Goal: Information Seeking & Learning: Learn about a topic

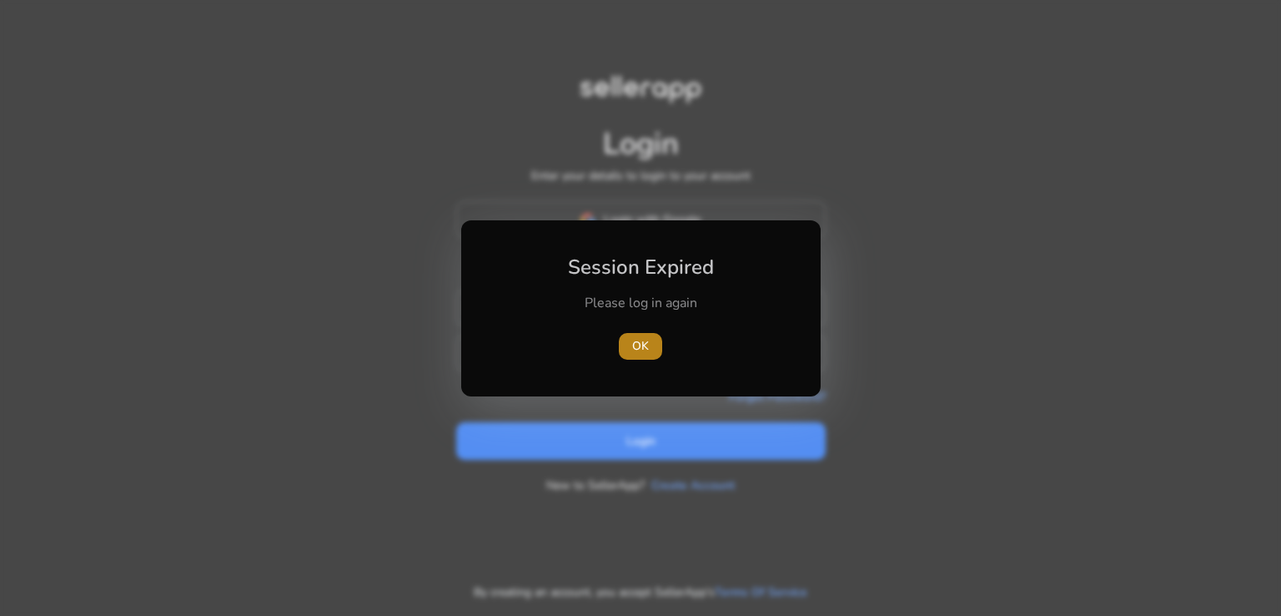
click at [638, 353] on span "OK" at bounding box center [640, 346] width 17 height 18
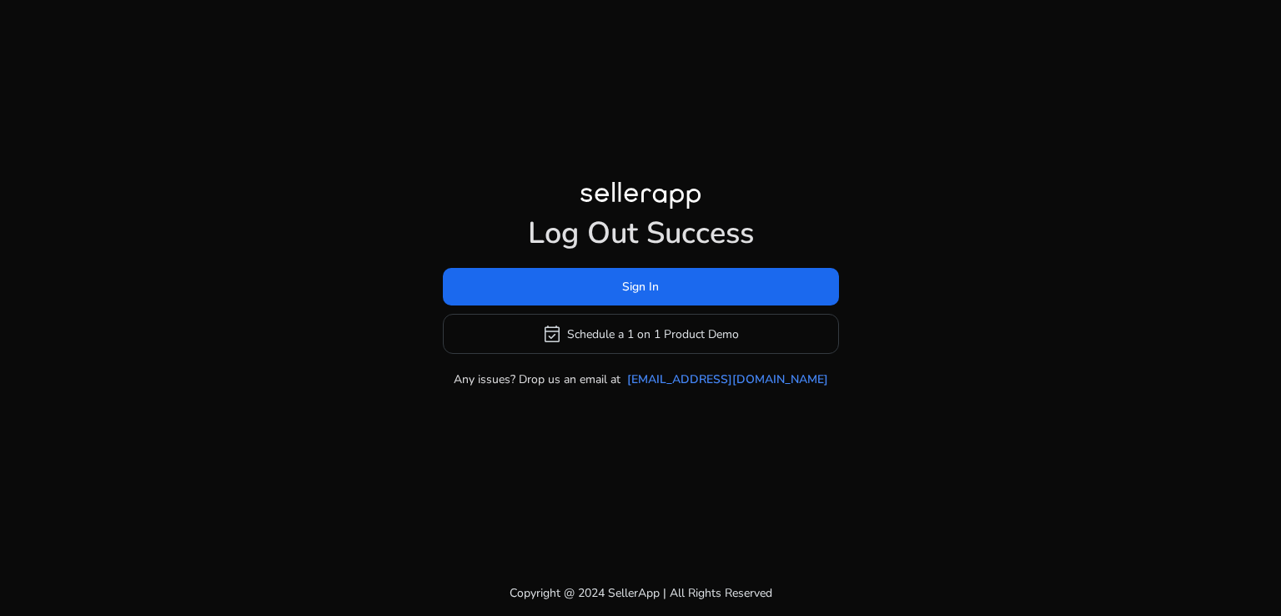
click at [630, 225] on h1 "Log Out Success" at bounding box center [641, 233] width 396 height 36
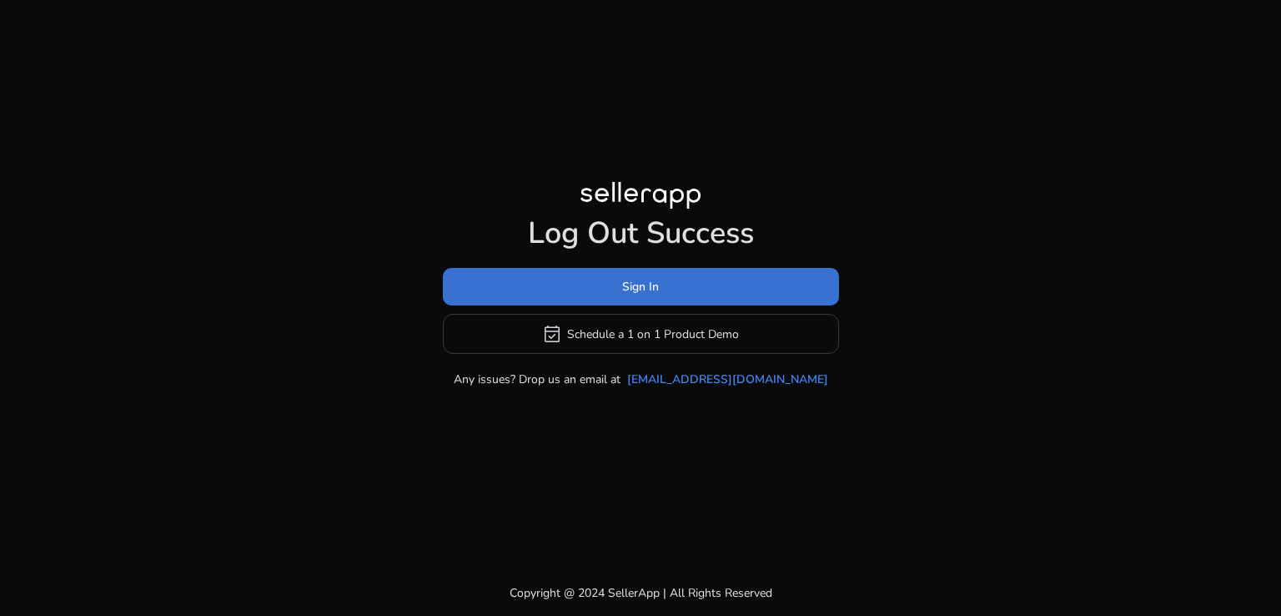
click at [647, 294] on span "Sign In" at bounding box center [640, 287] width 37 height 18
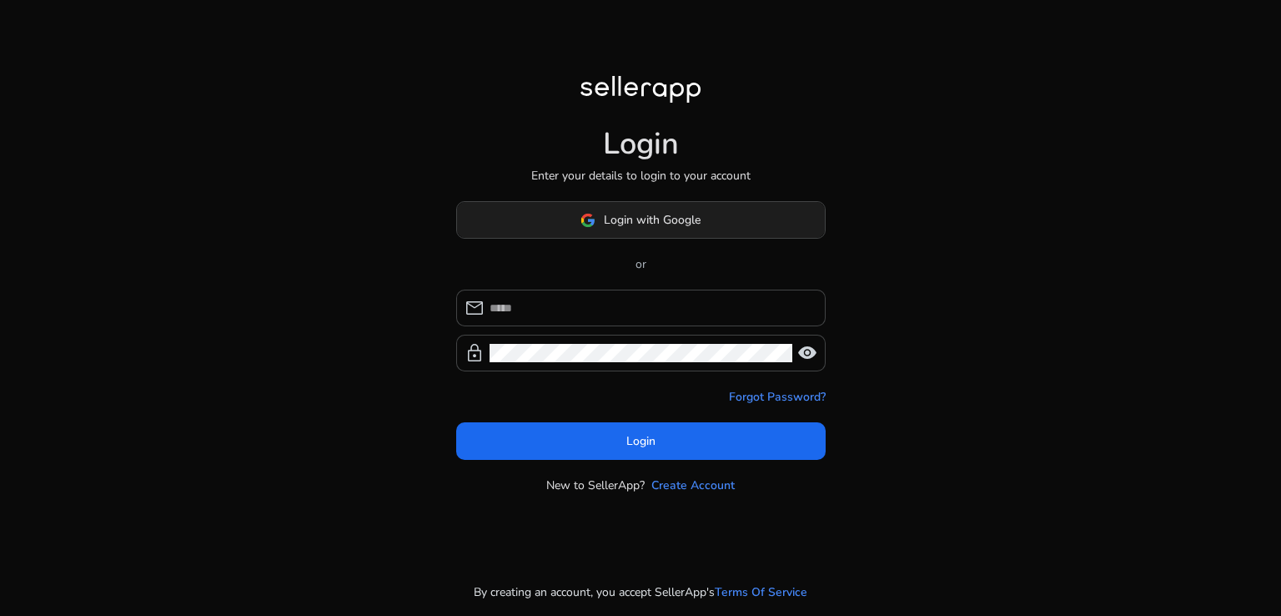
click at [630, 228] on span "Login with Google" at bounding box center [652, 220] width 97 height 18
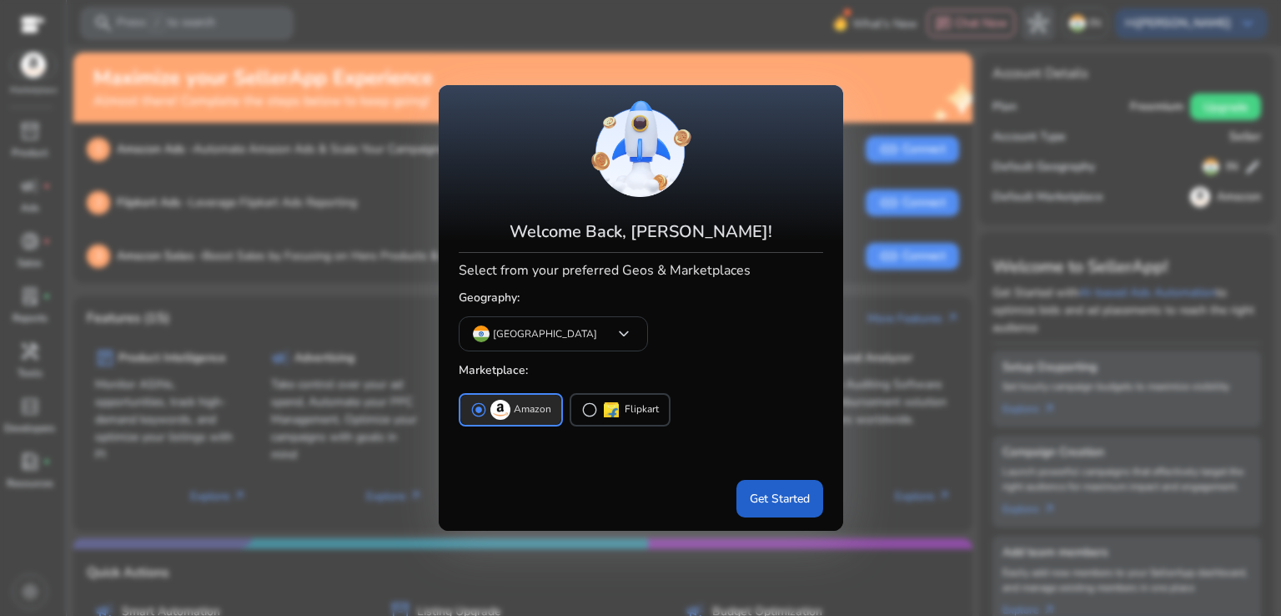
click at [794, 506] on span at bounding box center [780, 498] width 87 height 40
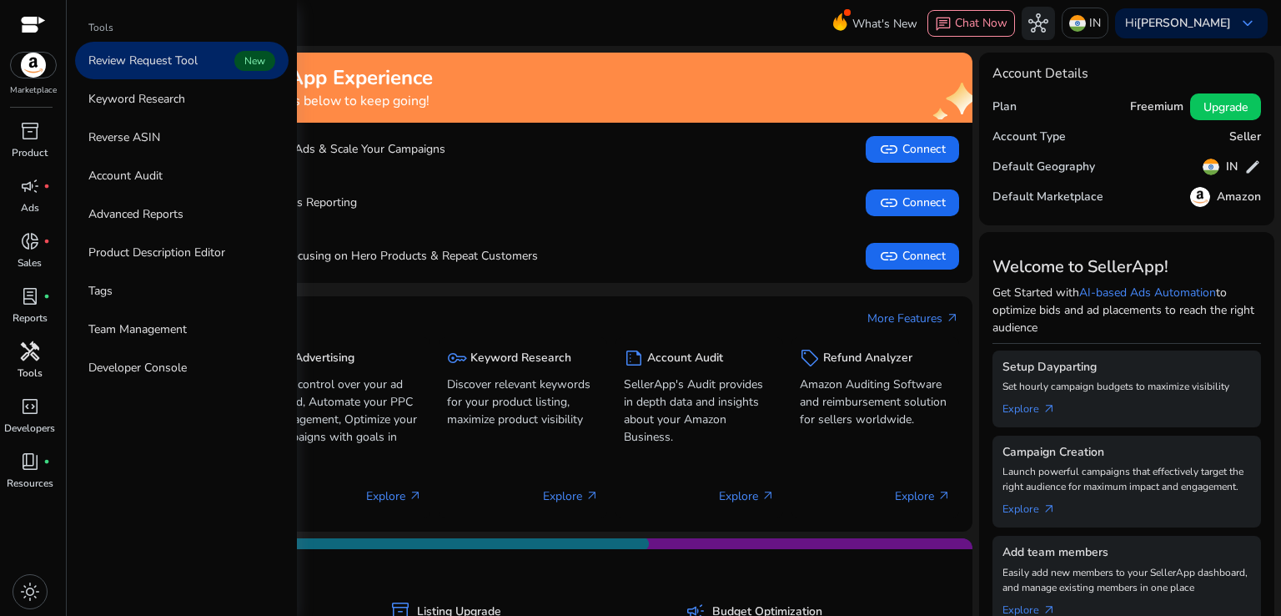
click at [42, 363] on div "handyman" at bounding box center [30, 351] width 47 height 27
click at [153, 110] on link "Keyword Research" at bounding box center [182, 99] width 214 height 38
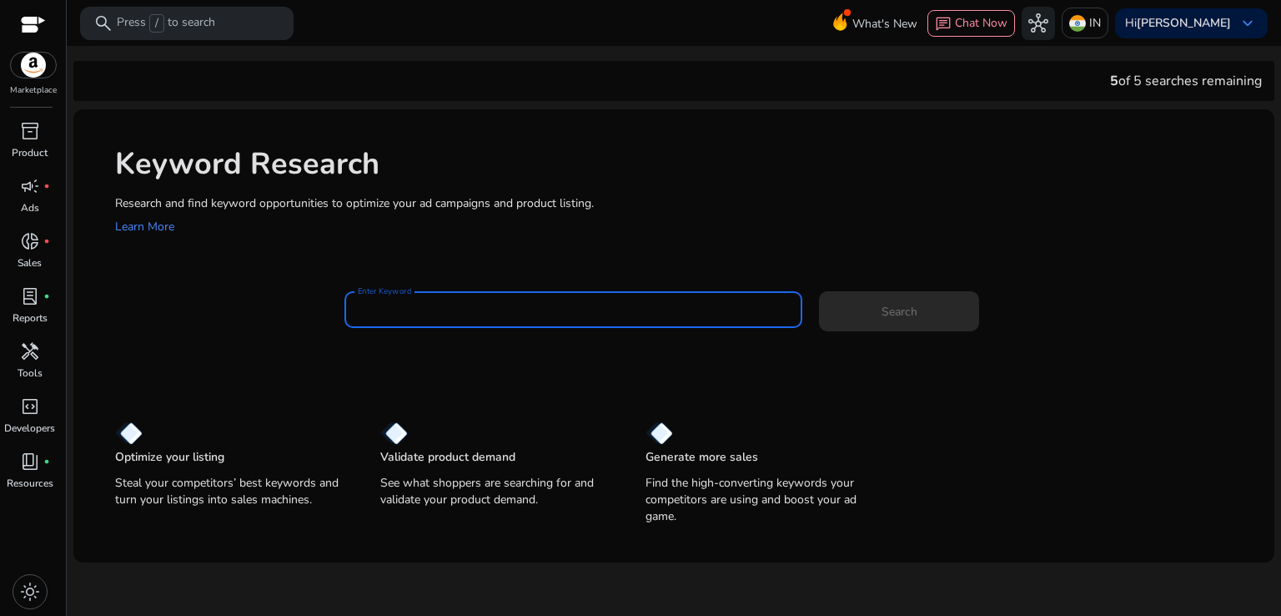
click at [410, 306] on input "Enter Keyword" at bounding box center [574, 309] width 432 height 18
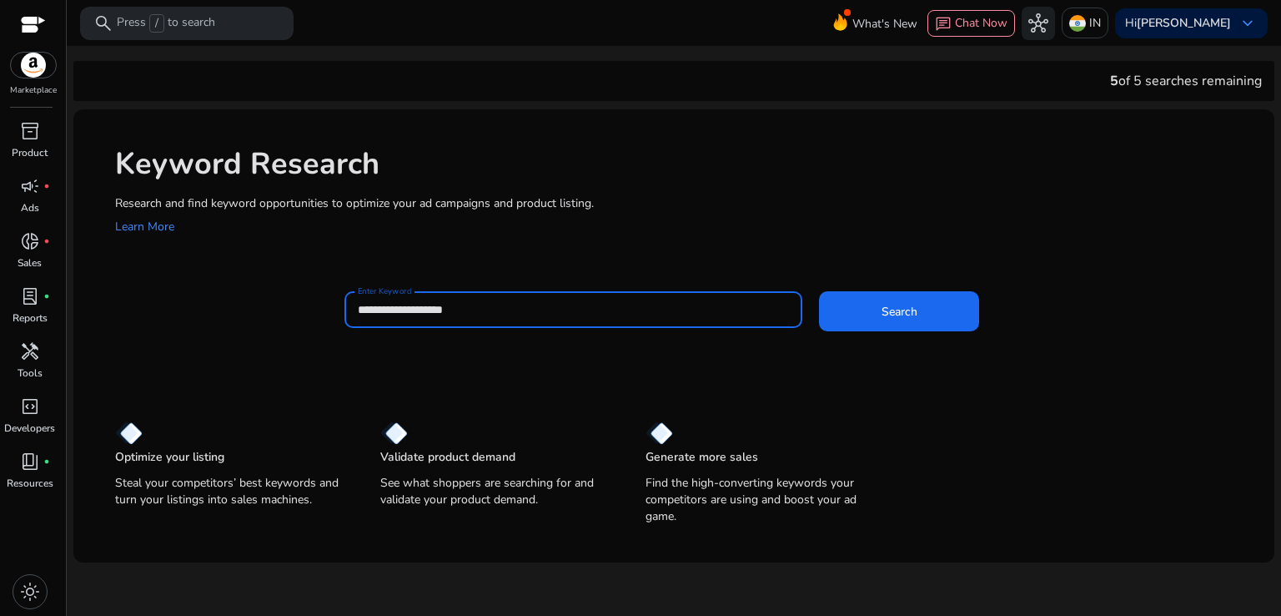
type input "**********"
click at [819, 291] on button "Search" at bounding box center [899, 311] width 160 height 40
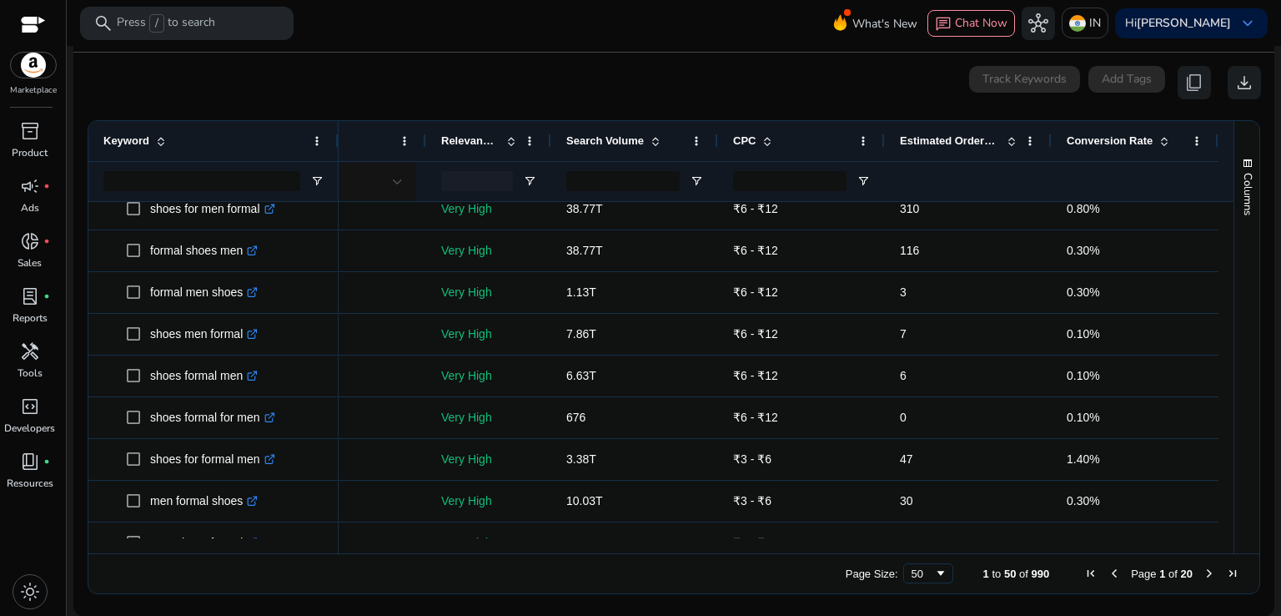
click at [933, 141] on span "Estimated Orders/Month" at bounding box center [950, 140] width 100 height 13
click at [0, 0] on span at bounding box center [0, 0] width 0 height 0
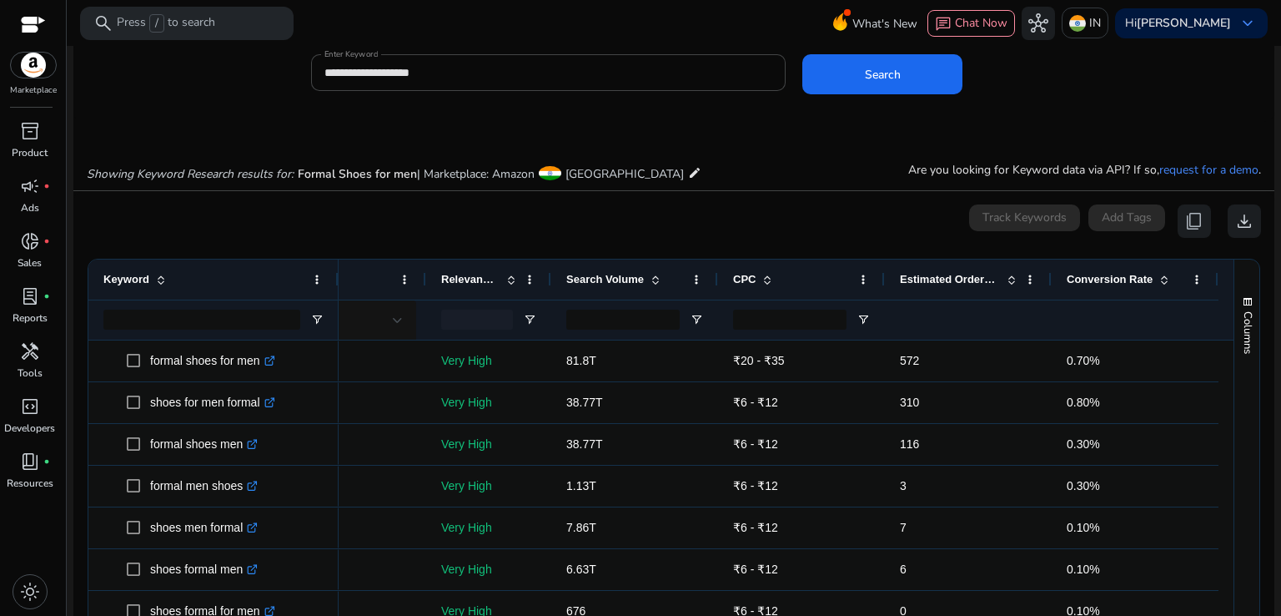
click at [1008, 288] on div "Estimated Orders/Month" at bounding box center [959, 280] width 118 height 32
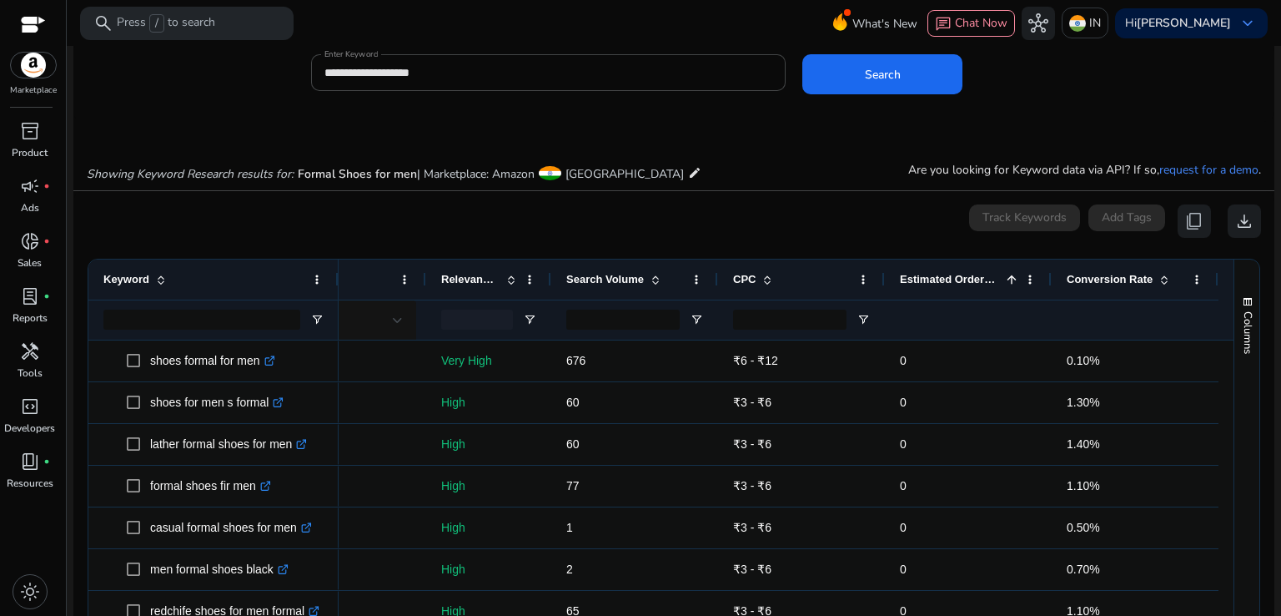
click at [1008, 288] on div "Estimated Orders/Month 1" at bounding box center [959, 280] width 118 height 32
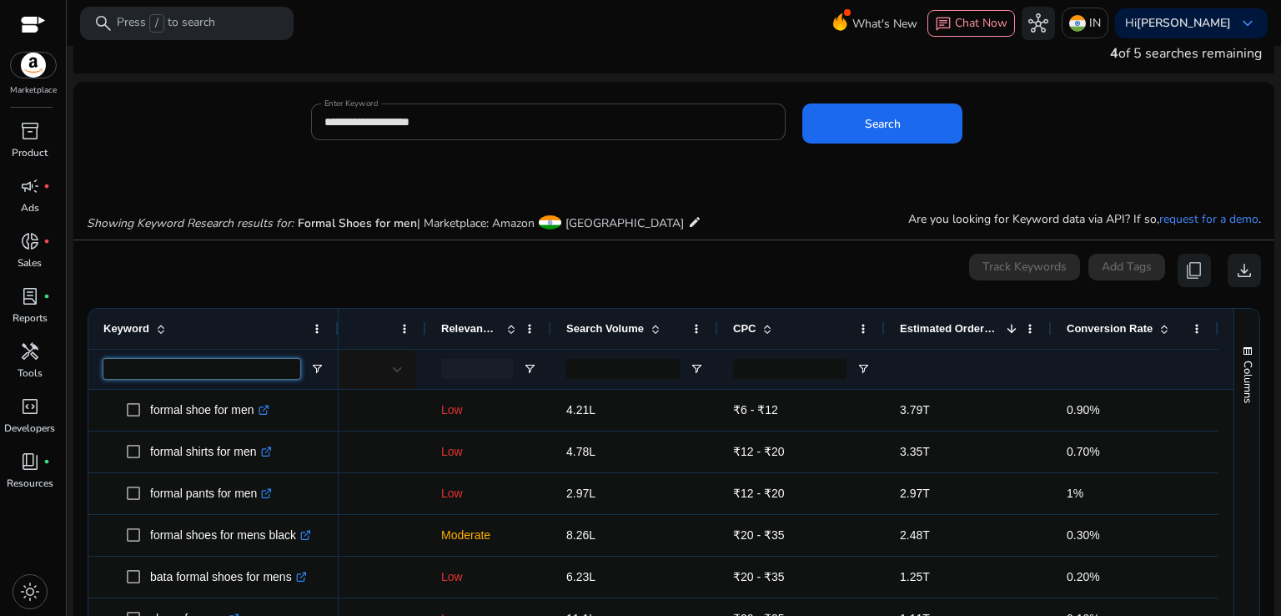
click at [259, 375] on input "Keyword Filter Input" at bounding box center [201, 369] width 197 height 20
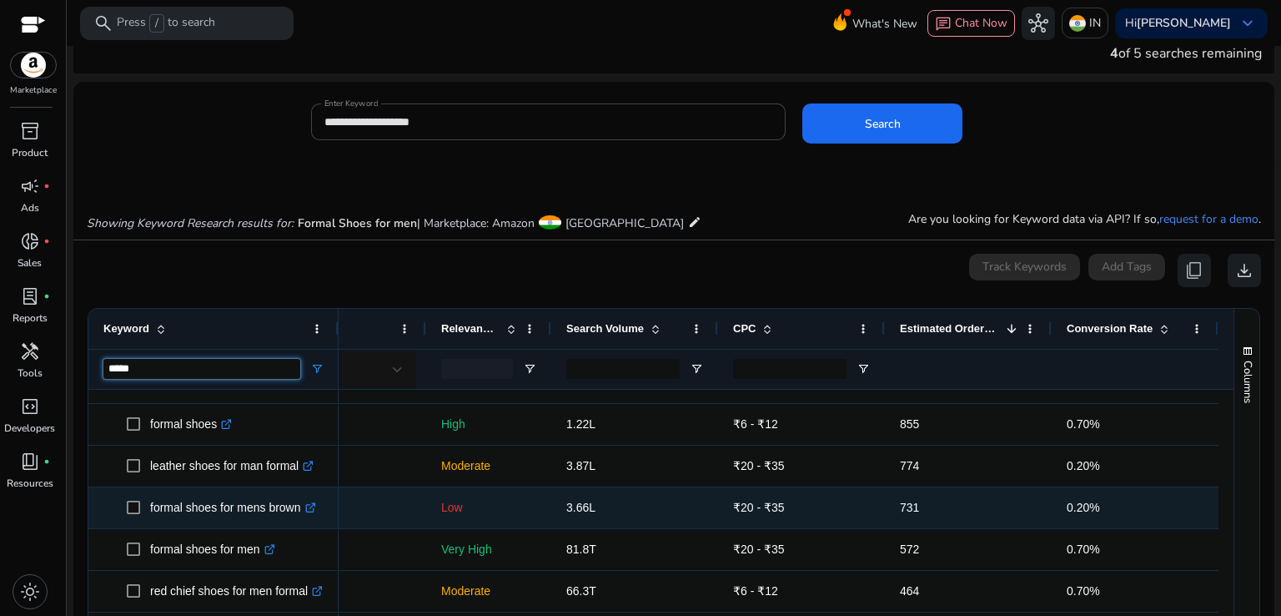
type input "*****"
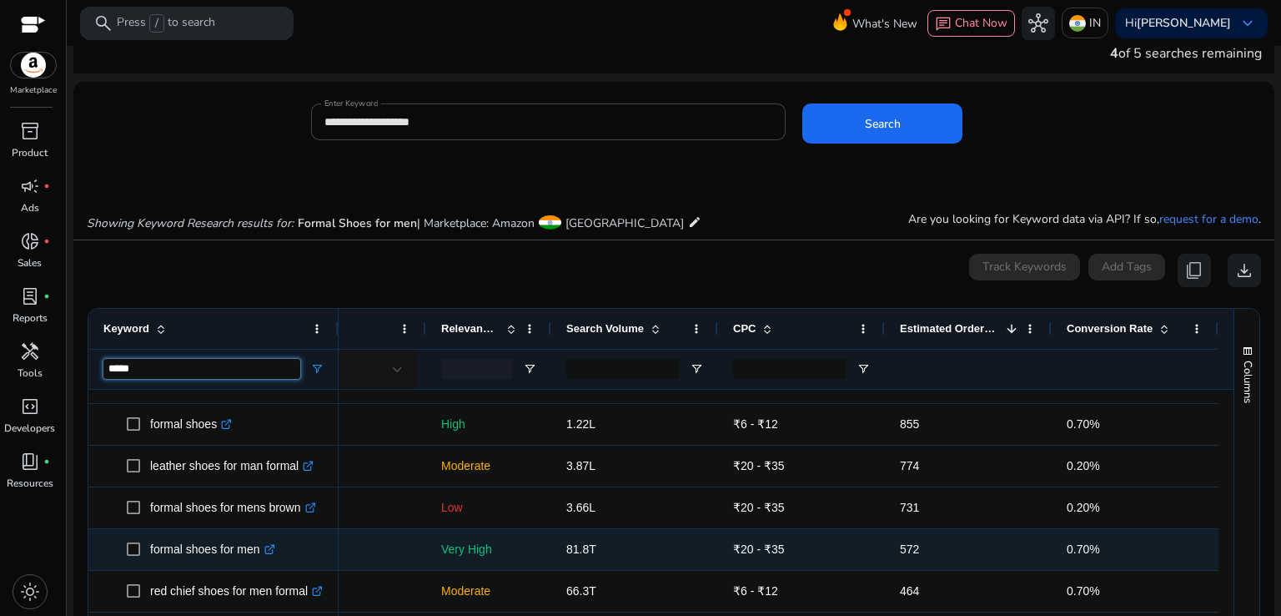
scroll to position [133, 0]
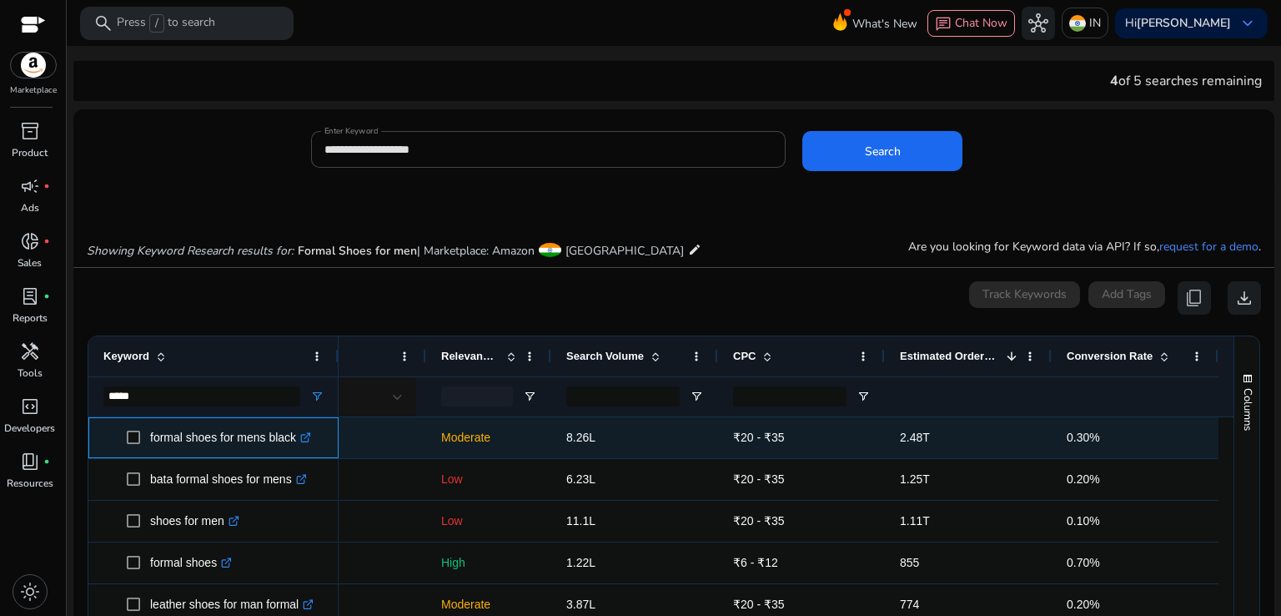
drag, startPoint x: 142, startPoint y: 433, endPoint x: 297, endPoint y: 437, distance: 155.2
click at [297, 437] on span "formal shoes for mens black .st0{fill:#2c8af8}" at bounding box center [225, 437] width 197 height 34
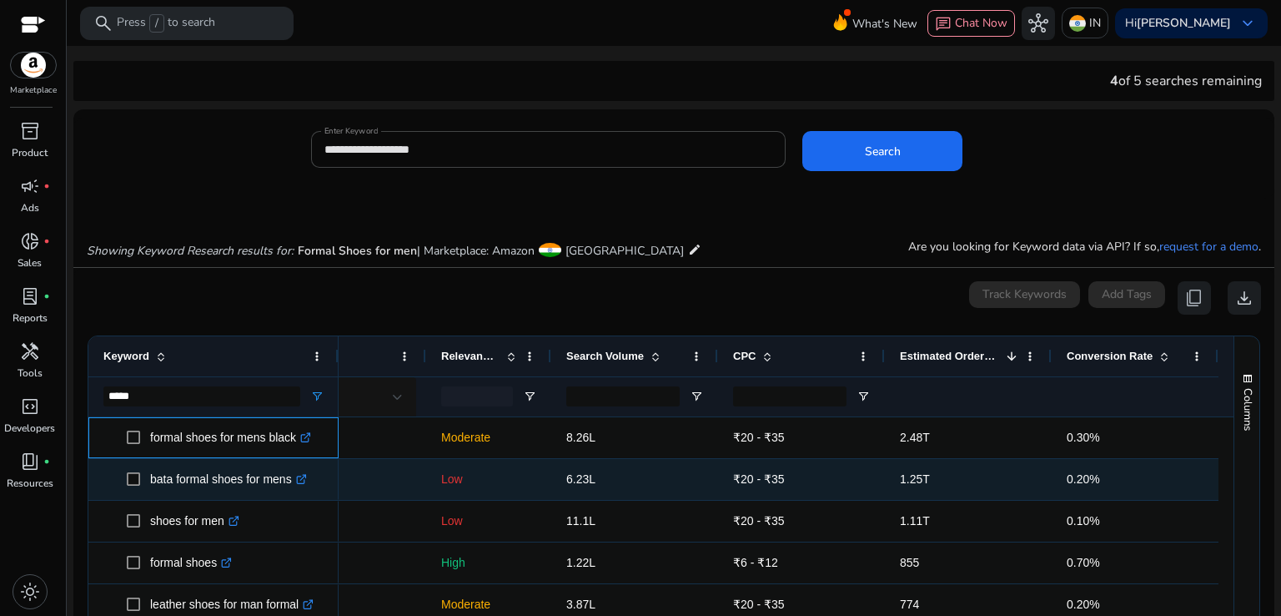
copy span "formal shoes for mens black"
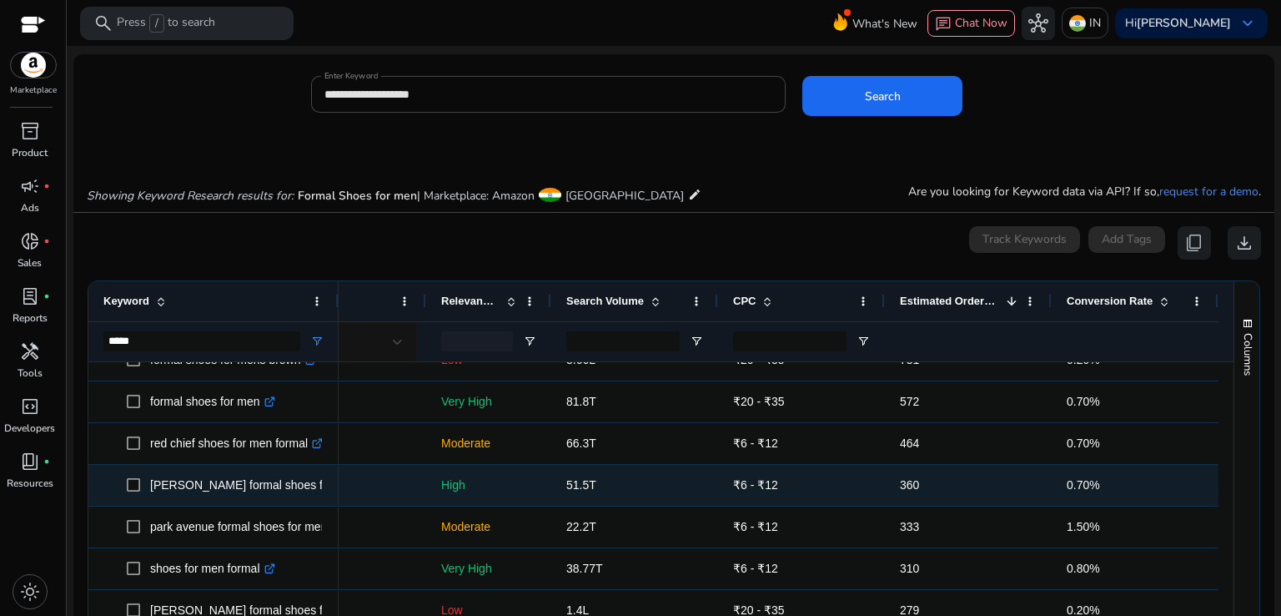
scroll to position [222, 0]
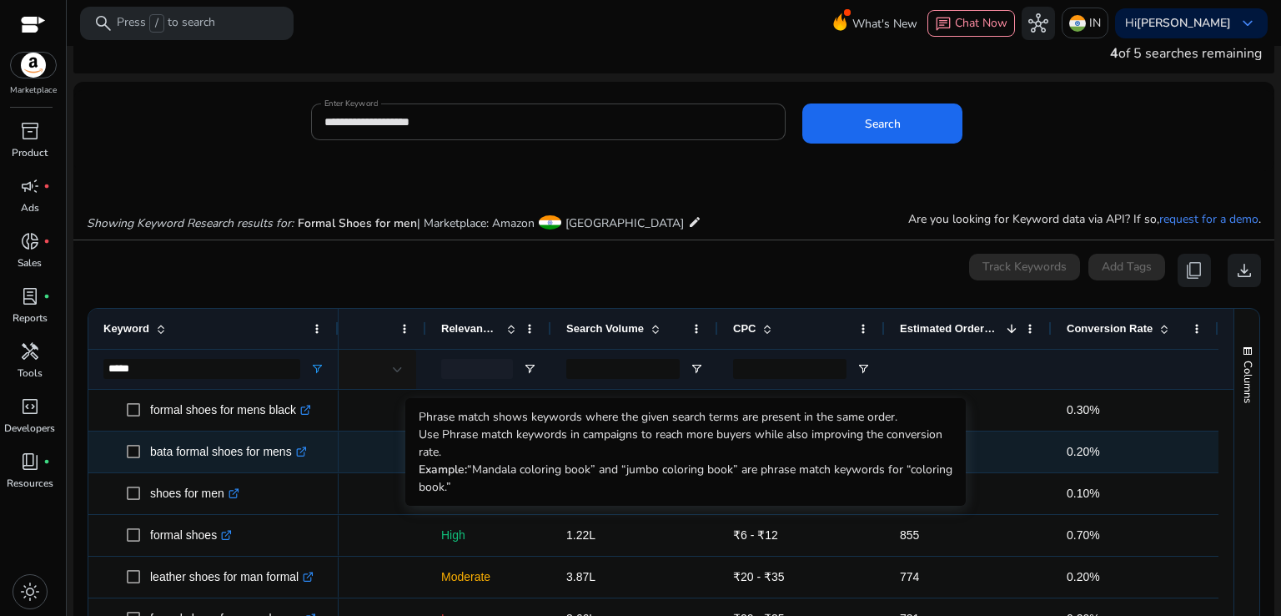
click at [331, 460] on div "bata formal shoes for mens .st0{fill:#2c8af8}" at bounding box center [213, 451] width 250 height 41
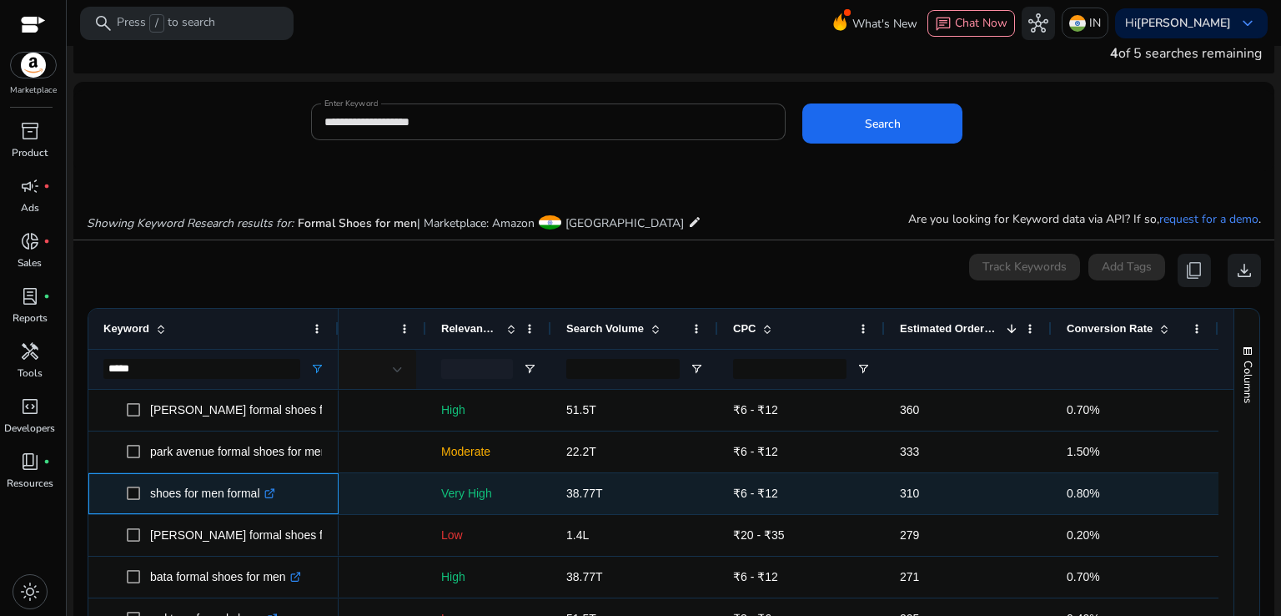
drag, startPoint x: 148, startPoint y: 485, endPoint x: 261, endPoint y: 490, distance: 113.6
click at [261, 490] on span "shoes for men formal .st0{fill:#2c8af8}" at bounding box center [225, 493] width 197 height 34
copy span "shoes for men formal"
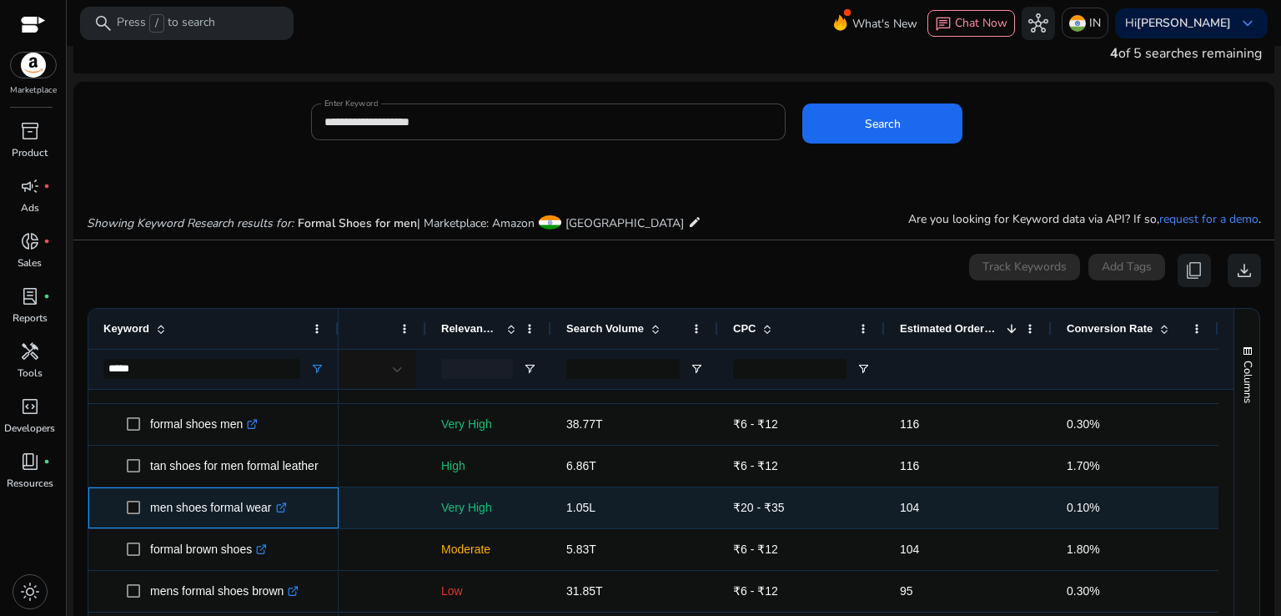
drag, startPoint x: 143, startPoint y: 506, endPoint x: 269, endPoint y: 492, distance: 127.6
click at [269, 492] on span "men shoes formal wear .st0{fill:#2c8af8}" at bounding box center [225, 508] width 197 height 34
copy span "men shoes formal wear"
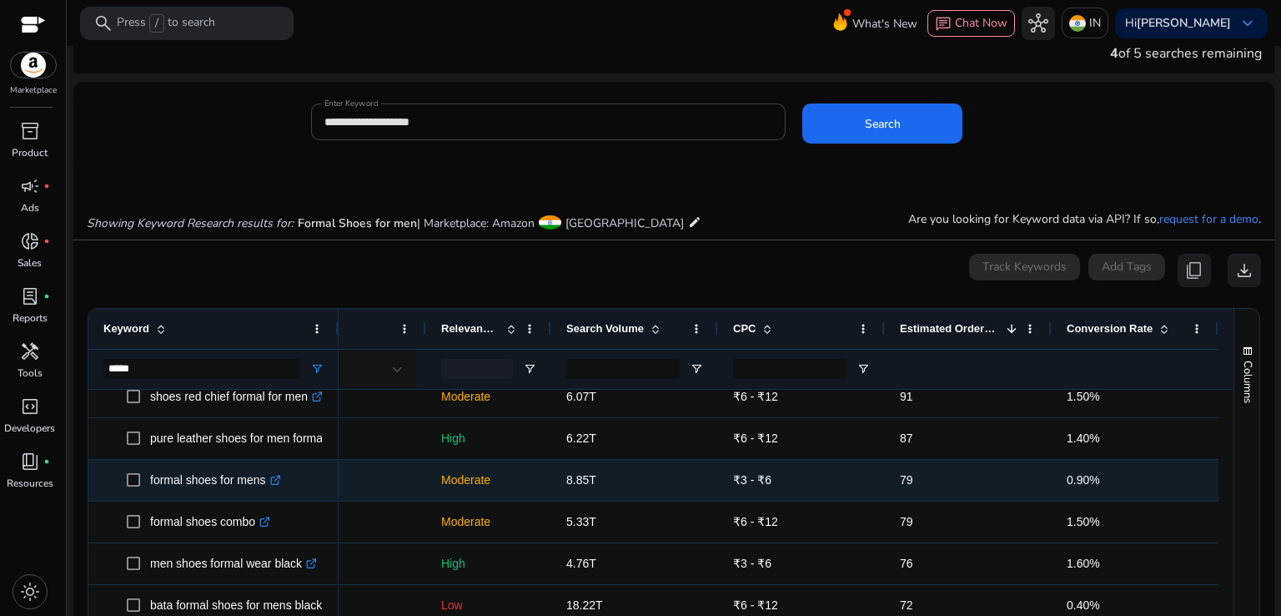
scroll to position [1279, 0]
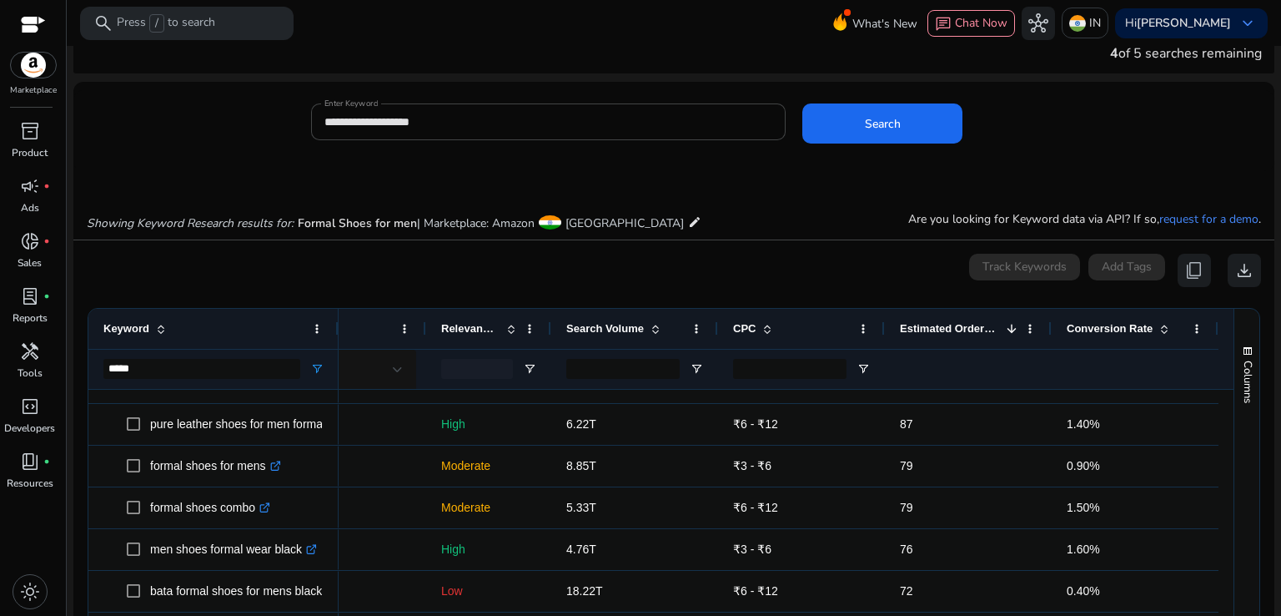
drag, startPoint x: 412, startPoint y: 275, endPoint x: 412, endPoint y: 296, distance: 20.9
click at [412, 275] on div "0 keyword(s) selected Track Keywords Add Tags content_copy download" at bounding box center [674, 270] width 1175 height 33
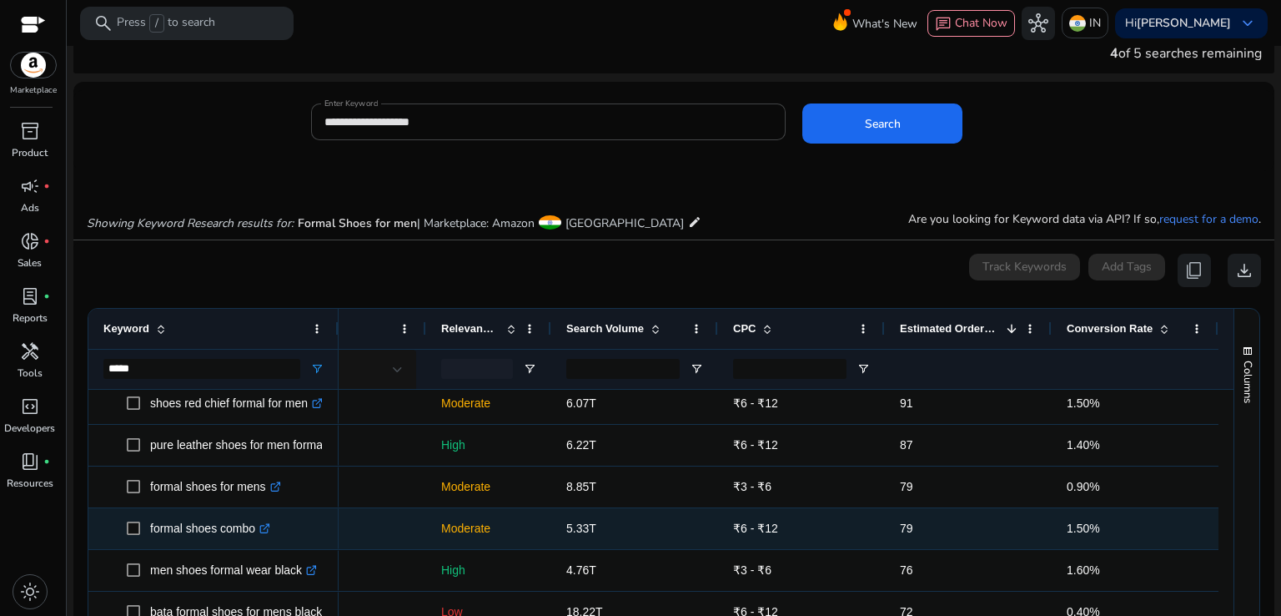
scroll to position [1200, 0]
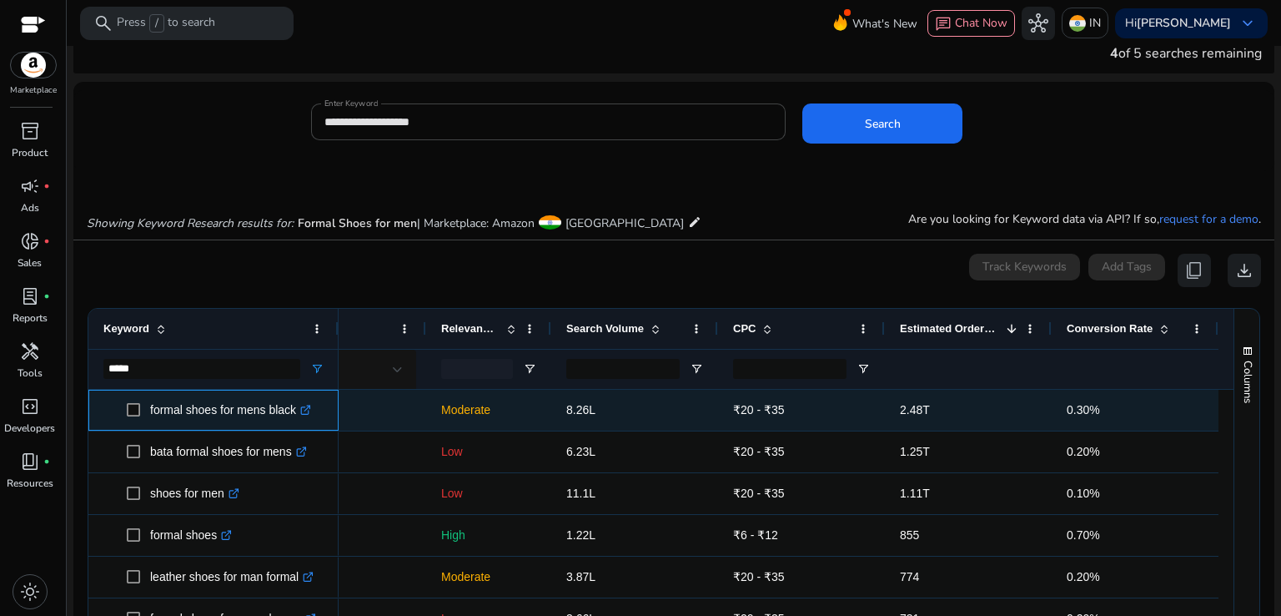
drag, startPoint x: 145, startPoint y: 405, endPoint x: 297, endPoint y: 398, distance: 152.0
click at [297, 398] on span "formal shoes for mens black .st0{fill:#2c8af8}" at bounding box center [225, 410] width 197 height 34
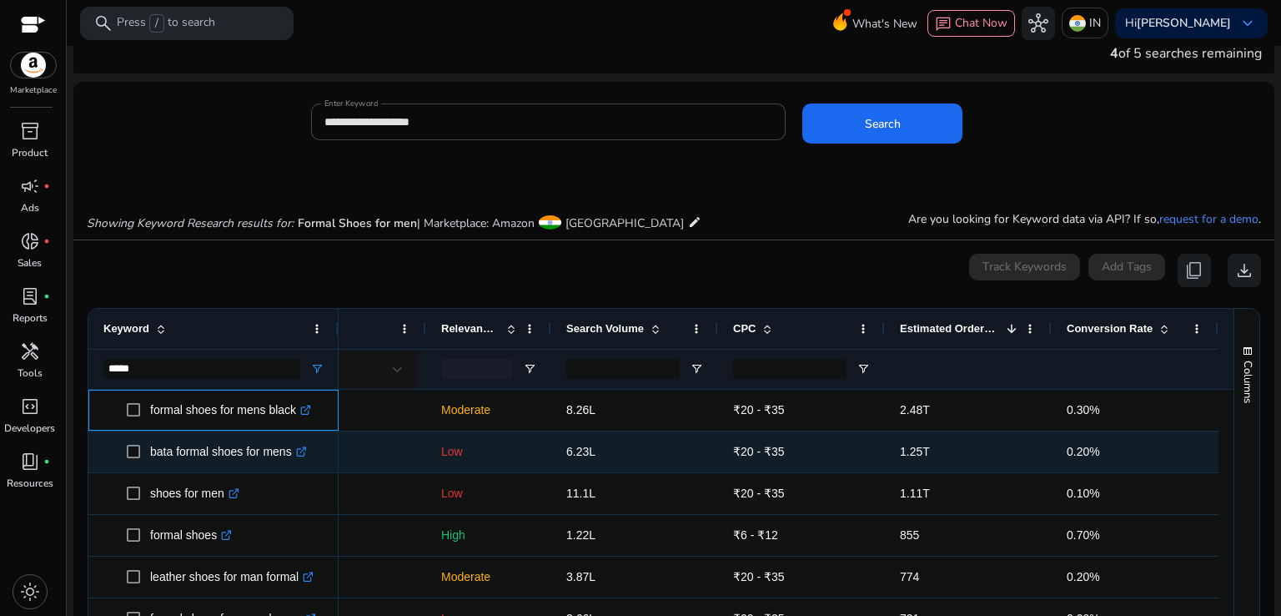
copy span "formal shoes for mens black"
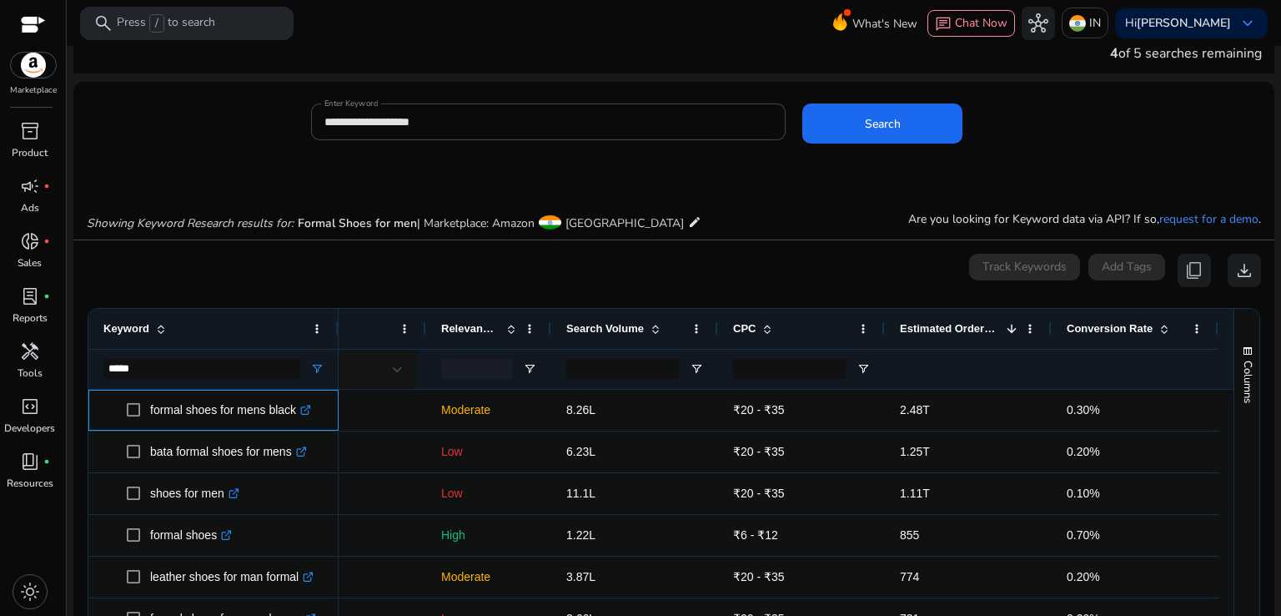
copy span "formal shoes for mens black"
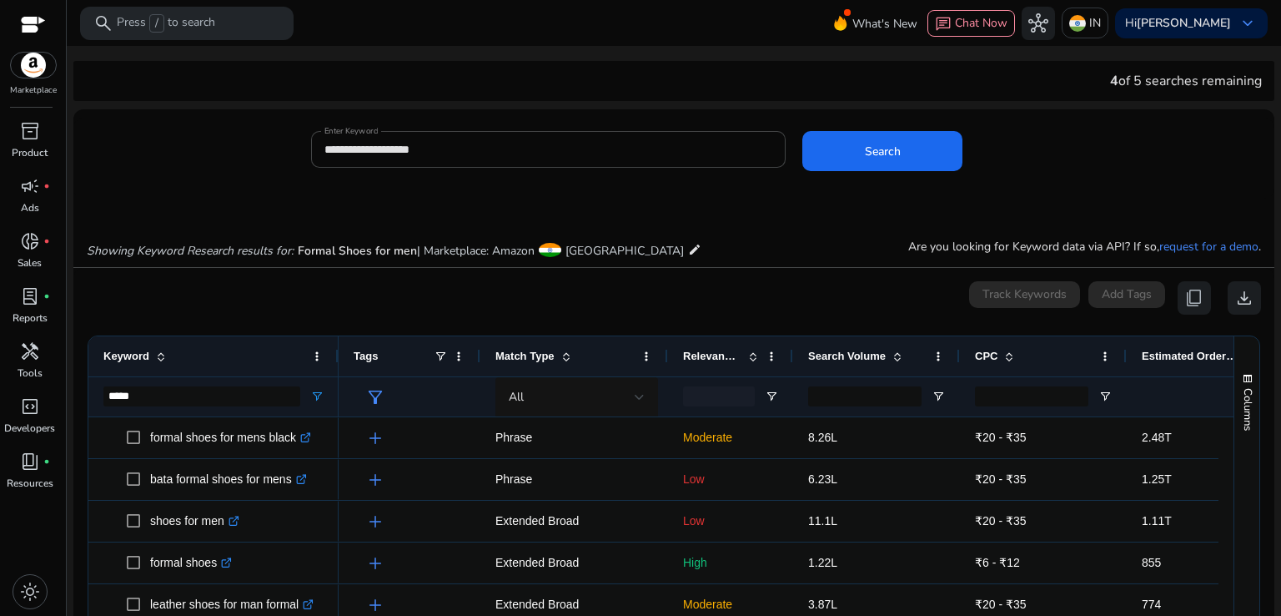
scroll to position [0, 247]
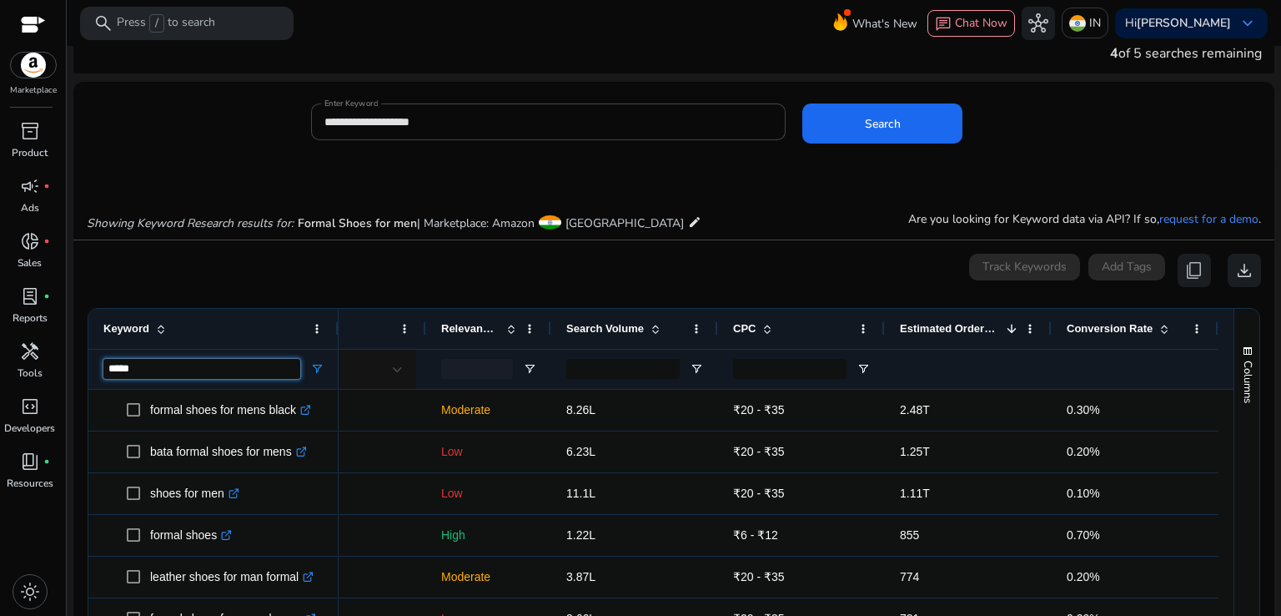
click at [157, 375] on input "*****" at bounding box center [201, 369] width 197 height 20
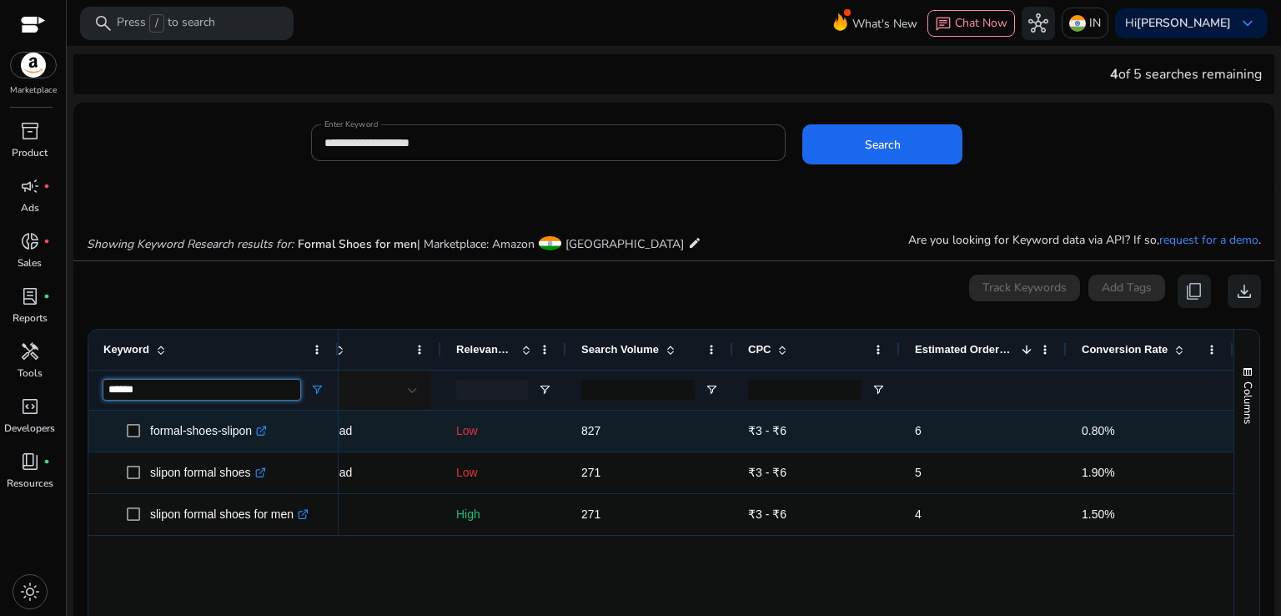
scroll to position [0, 0]
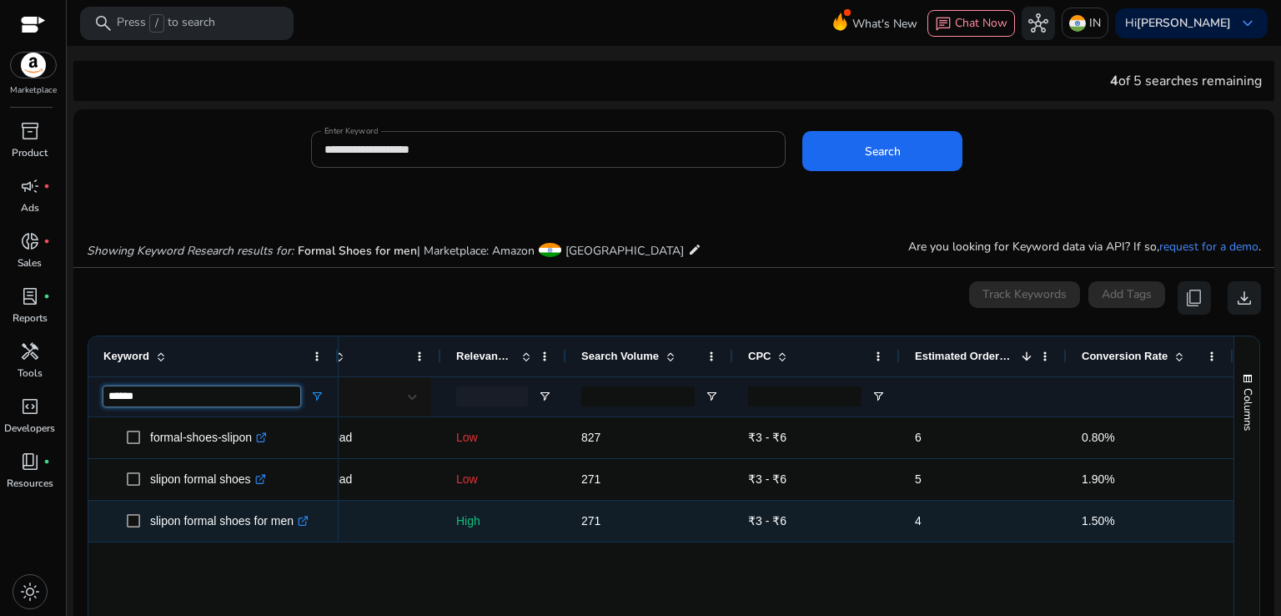
type input "******"
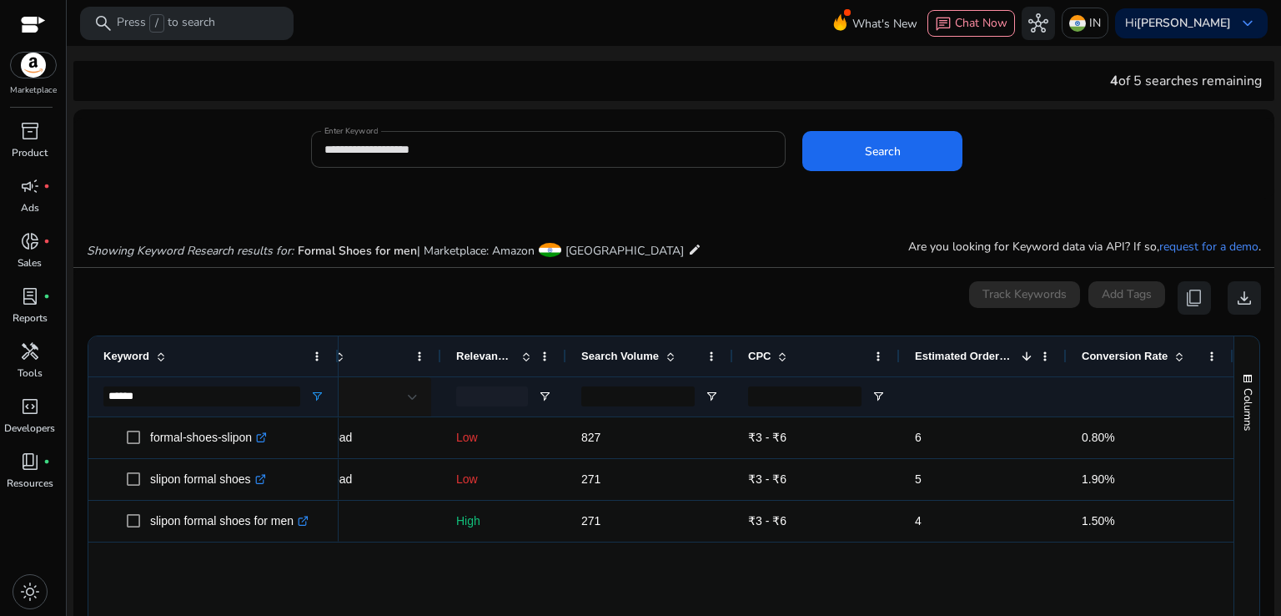
click at [464, 154] on input "**********" at bounding box center [549, 149] width 449 height 18
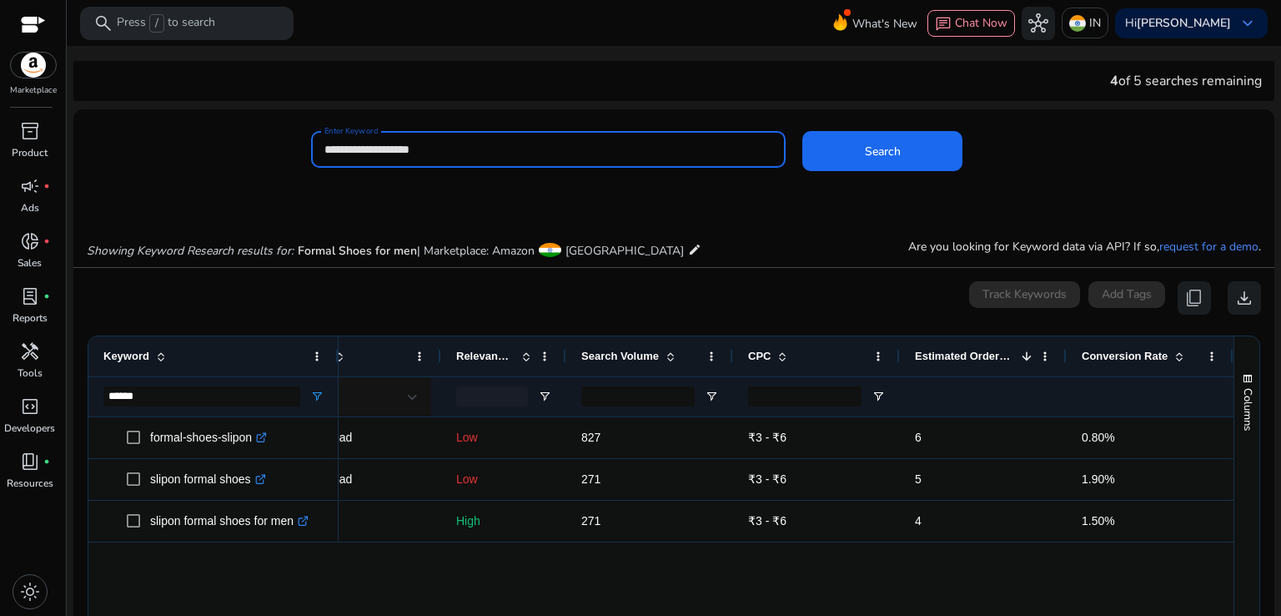
paste input
type input "*********"
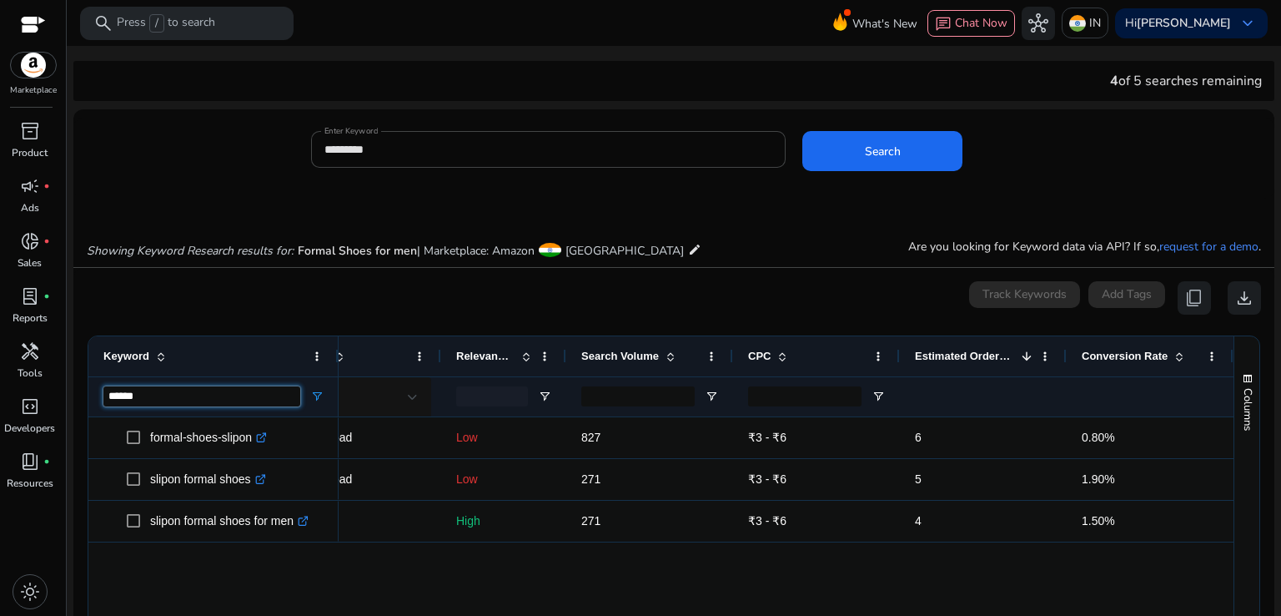
click at [177, 388] on input "******" at bounding box center [201, 396] width 197 height 20
paste input "***"
type input "*********"
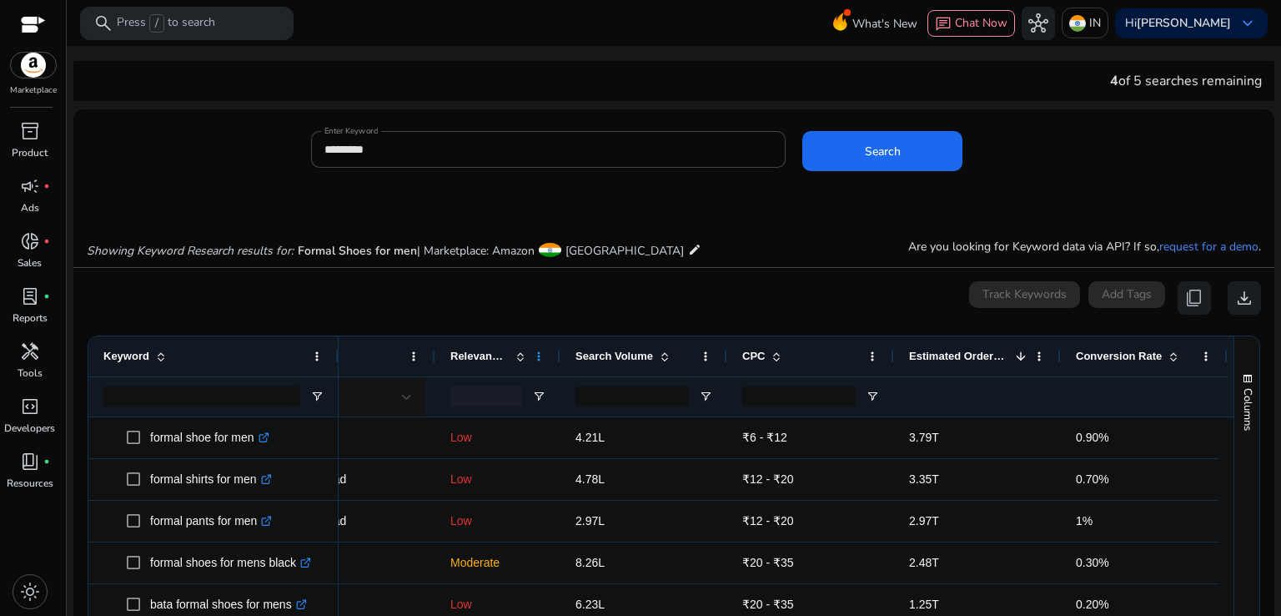
click at [536, 353] on span at bounding box center [538, 356] width 13 height 13
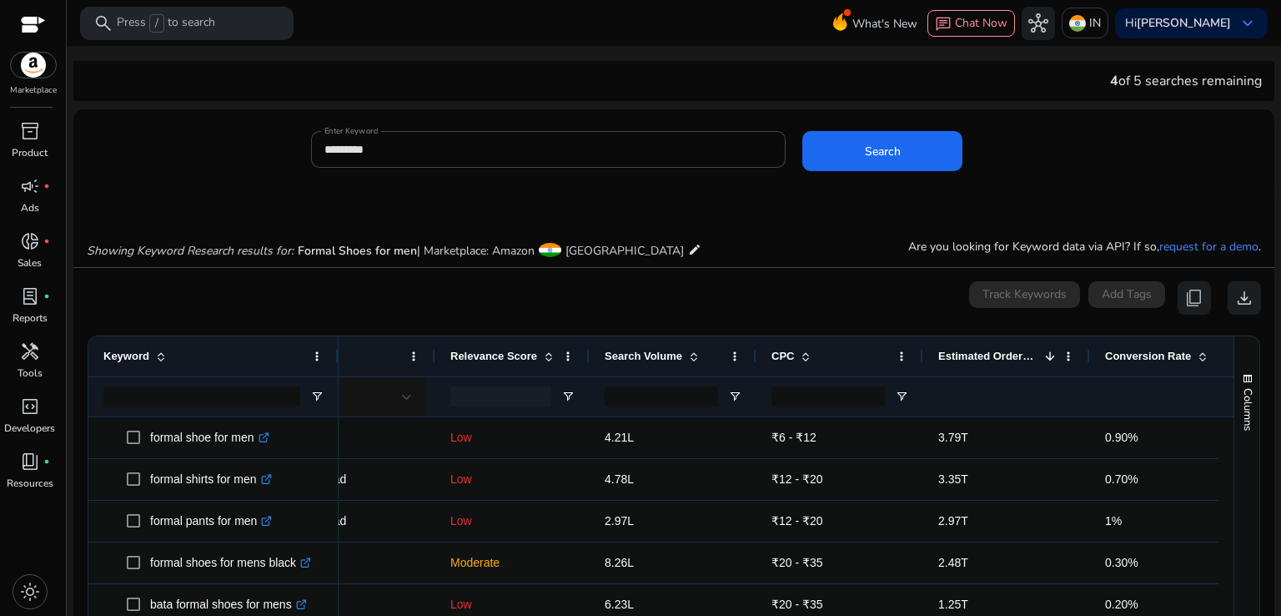
drag, startPoint x: 557, startPoint y: 354, endPoint x: 586, endPoint y: 348, distance: 29.8
click at [586, 348] on div at bounding box center [589, 356] width 7 height 40
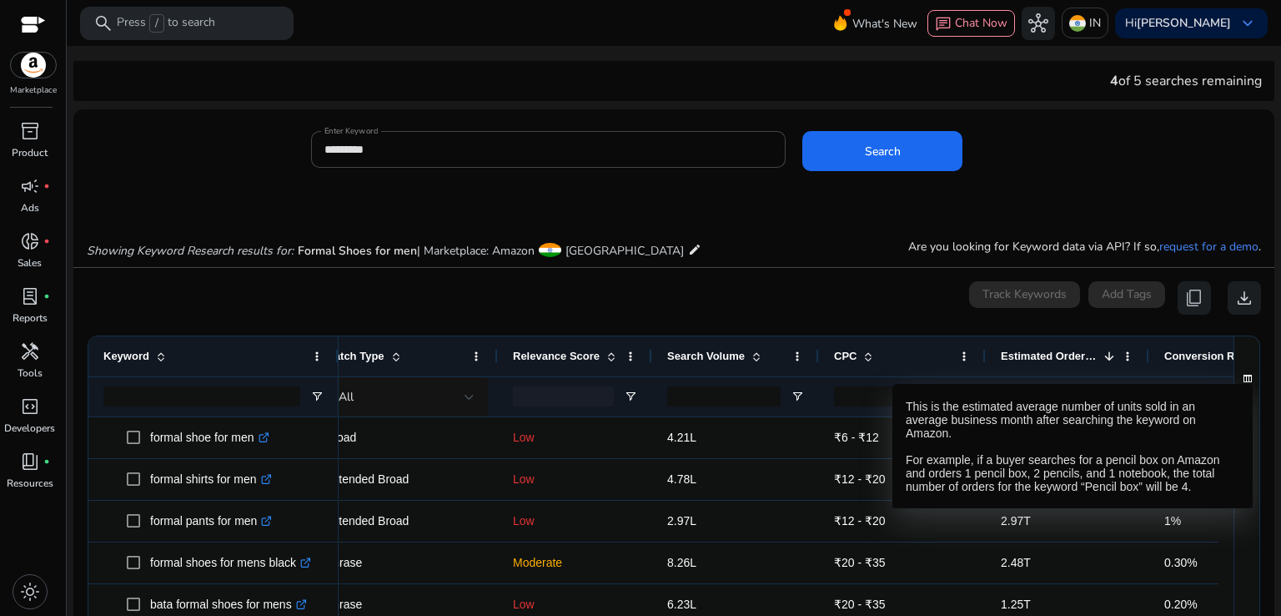
drag, startPoint x: 1169, startPoint y: 355, endPoint x: 1061, endPoint y: 368, distance: 108.4
click at [1079, 368] on div "Estimated Orders/Month 1" at bounding box center [1068, 356] width 164 height 40
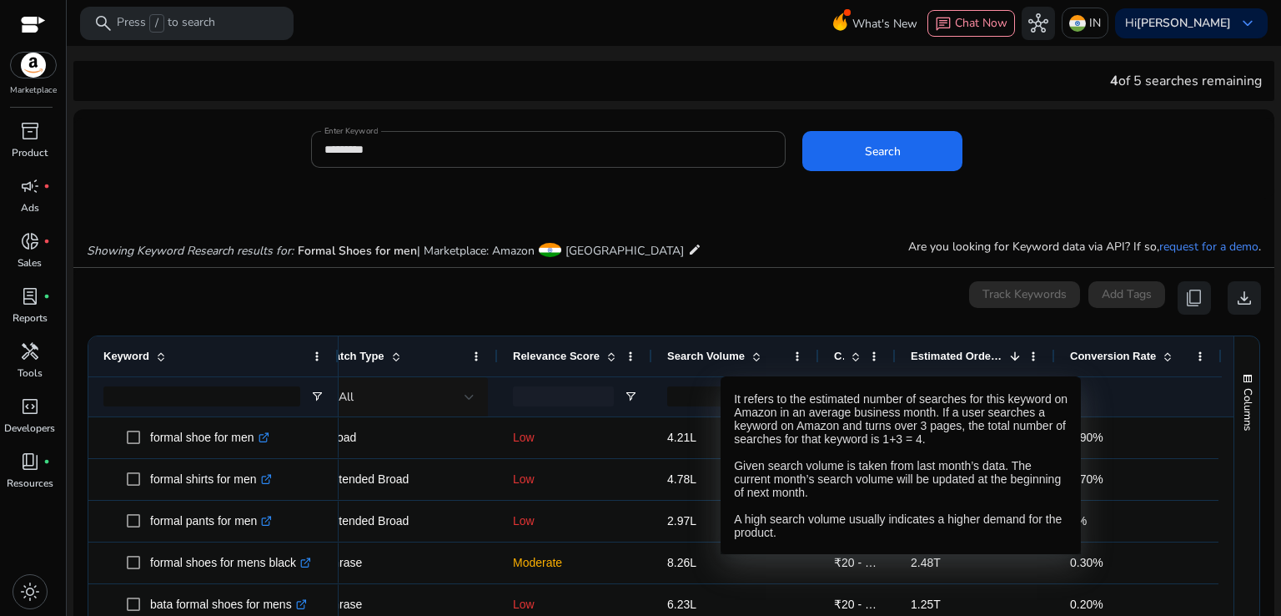
drag, startPoint x: 981, startPoint y: 355, endPoint x: 716, endPoint y: 357, distance: 265.3
click at [708, 361] on div "Tags Match Type Relevance Score Search Volume" at bounding box center [696, 356] width 1054 height 40
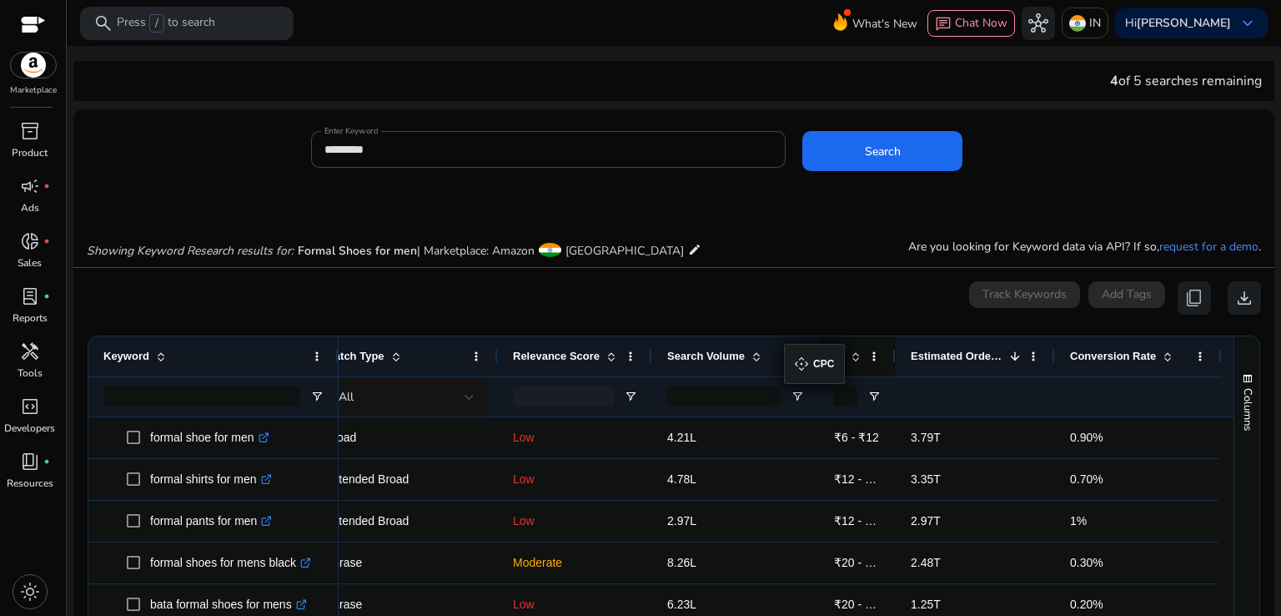
drag, startPoint x: 819, startPoint y: 350, endPoint x: 806, endPoint y: 347, distance: 13.6
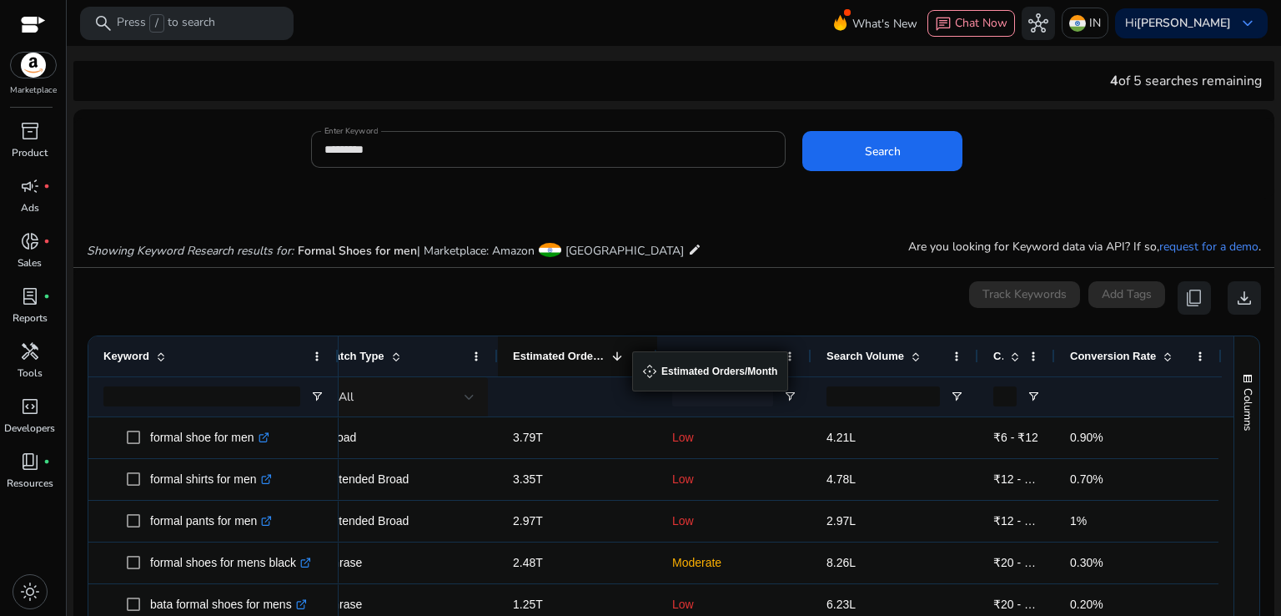
drag, startPoint x: 968, startPoint y: 345, endPoint x: 641, endPoint y: 355, distance: 327.2
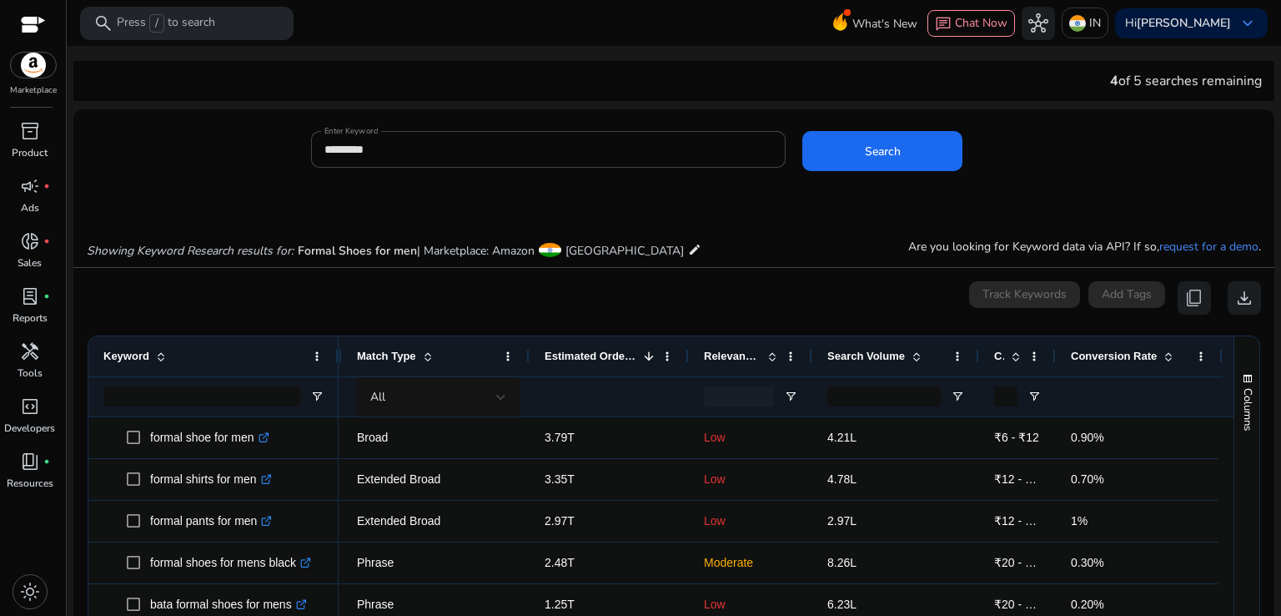
drag, startPoint x: 807, startPoint y: 355, endPoint x: 888, endPoint y: 354, distance: 80.9
click at [776, 362] on div "Relevance Score" at bounding box center [750, 356] width 123 height 40
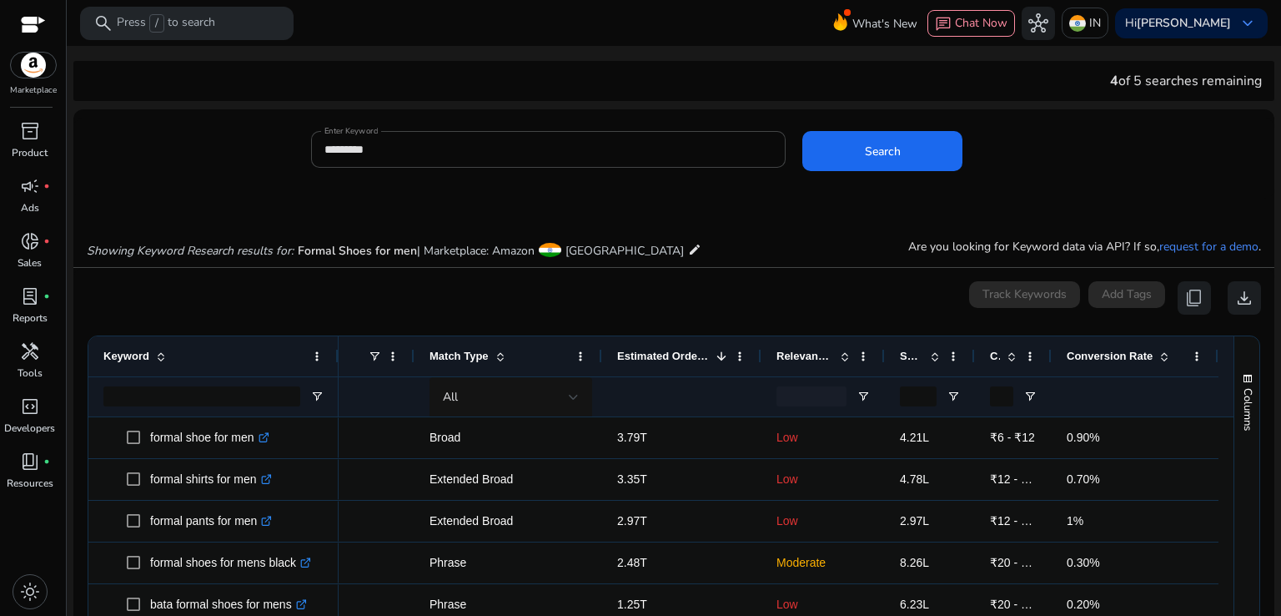
drag, startPoint x: 975, startPoint y: 352, endPoint x: 898, endPoint y: 357, distance: 76.9
click at [898, 357] on div "Search Volume" at bounding box center [930, 356] width 90 height 40
click at [234, 399] on input "Keyword Filter Input" at bounding box center [201, 396] width 197 height 20
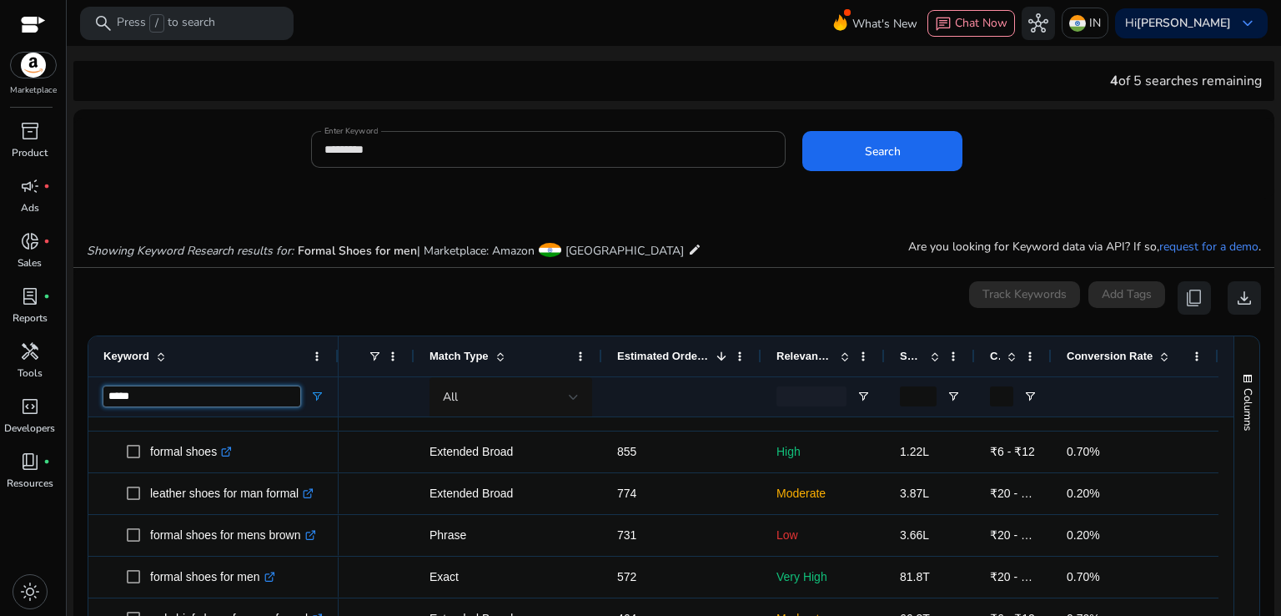
type input "*****"
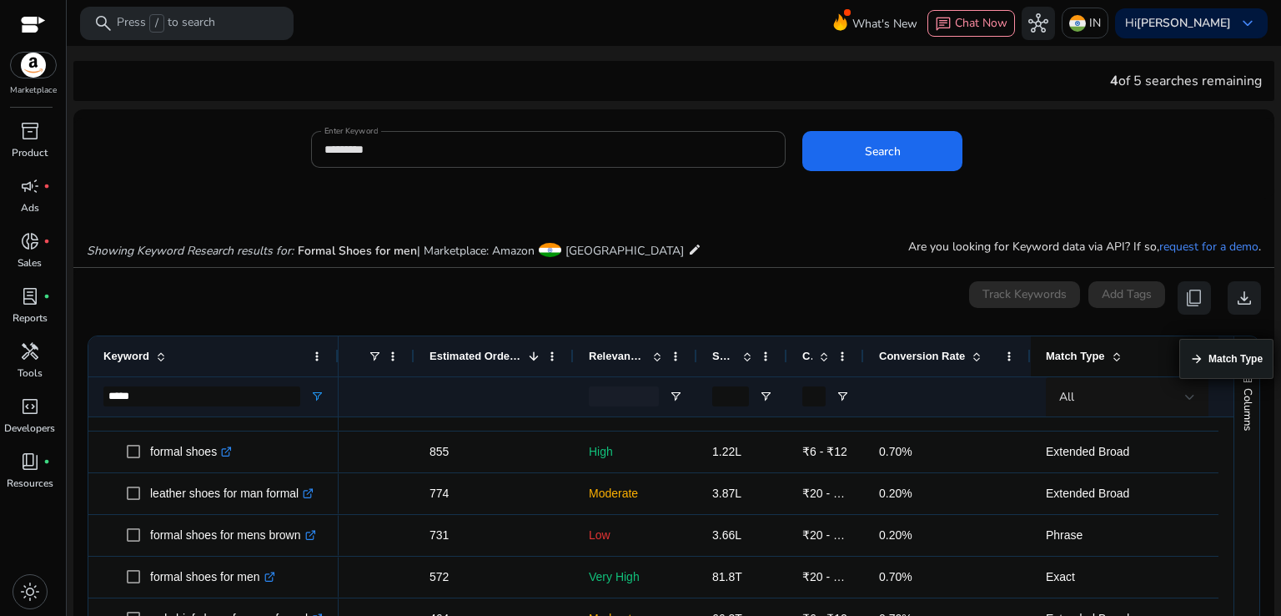
drag, startPoint x: 556, startPoint y: 365, endPoint x: 1211, endPoint y: 349, distance: 655.1
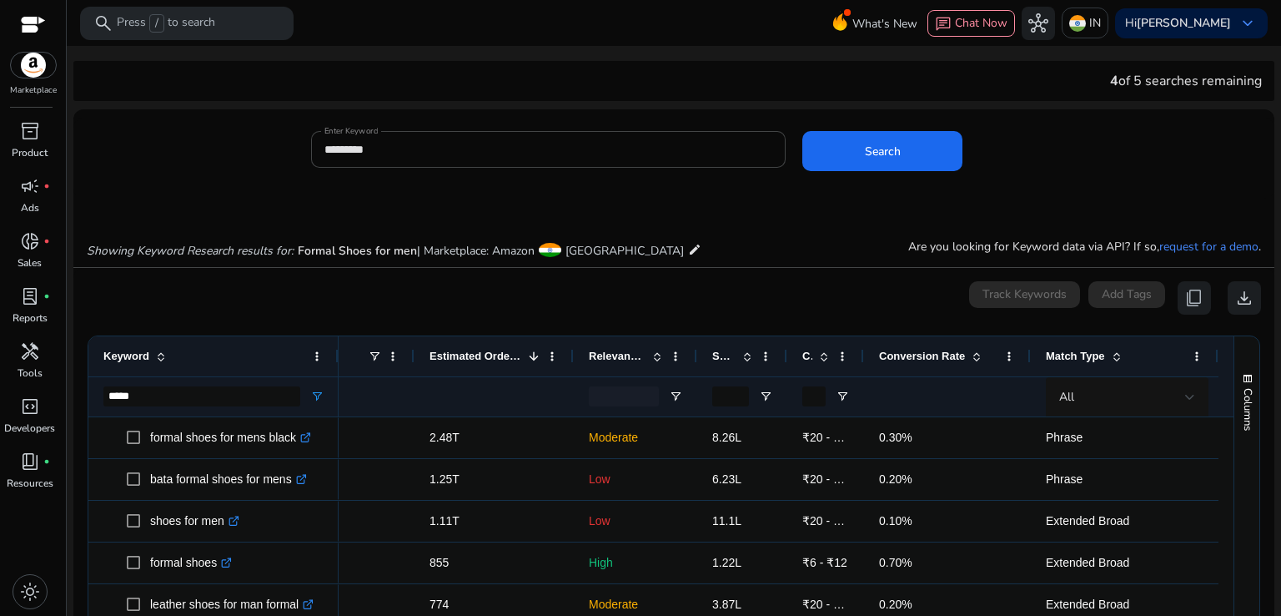
click at [1188, 294] on app-icon-holder "content_copy" at bounding box center [1194, 297] width 33 height 33
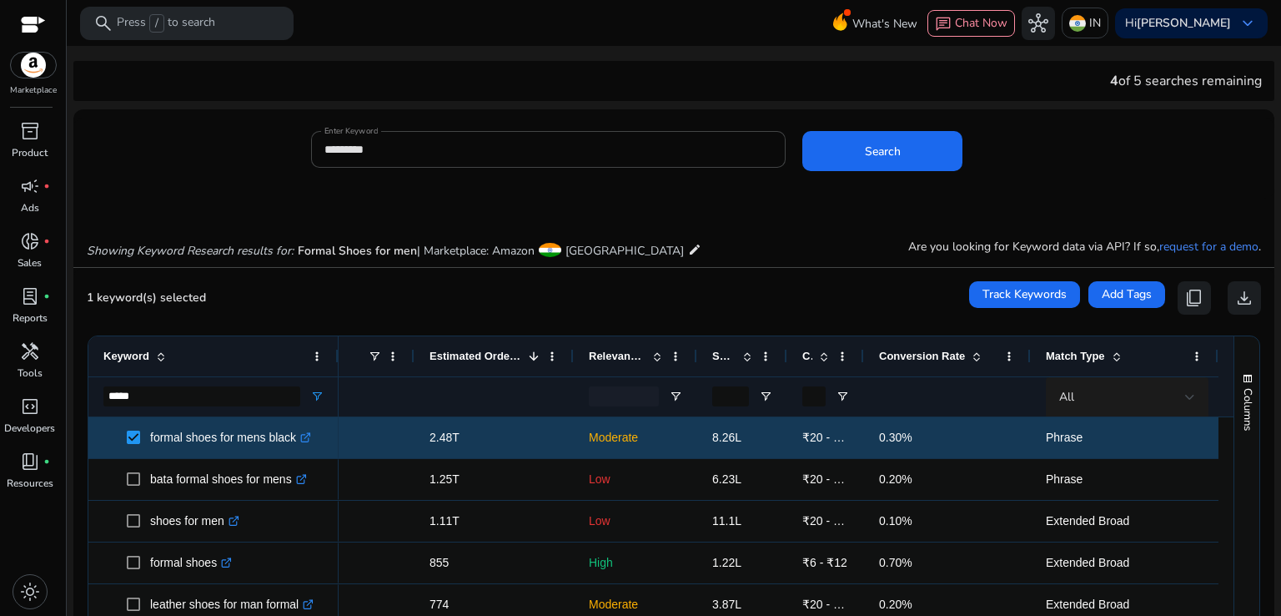
click at [1076, 404] on div "All" at bounding box center [1122, 397] width 126 height 18
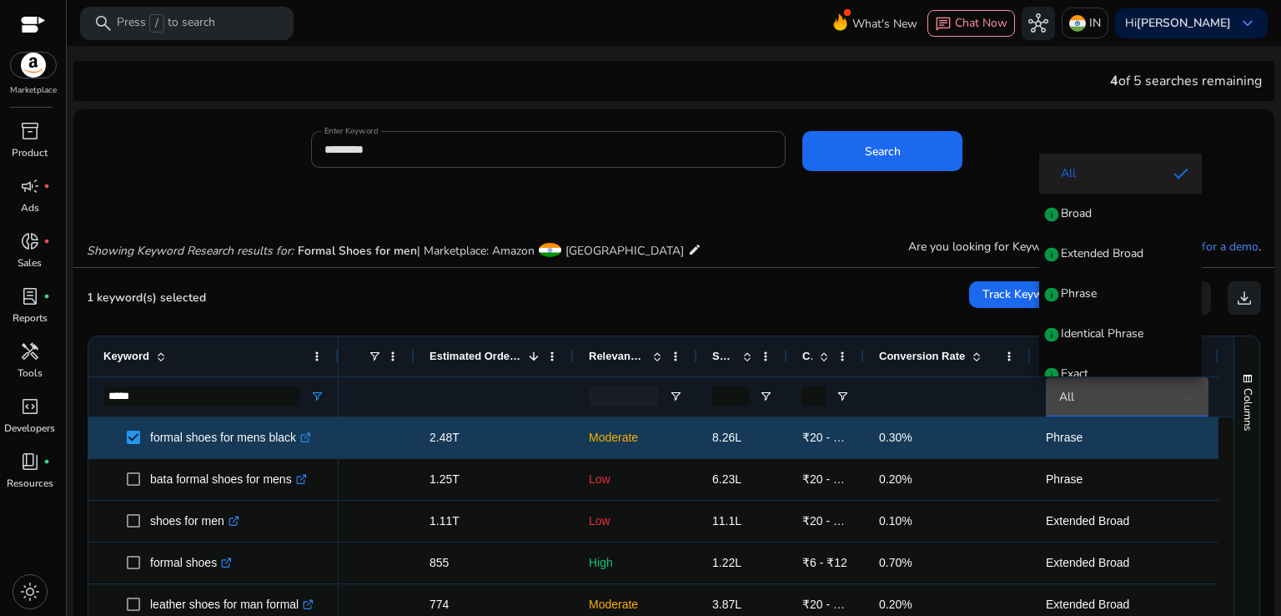
click at [1075, 397] on div at bounding box center [640, 308] width 1281 height 616
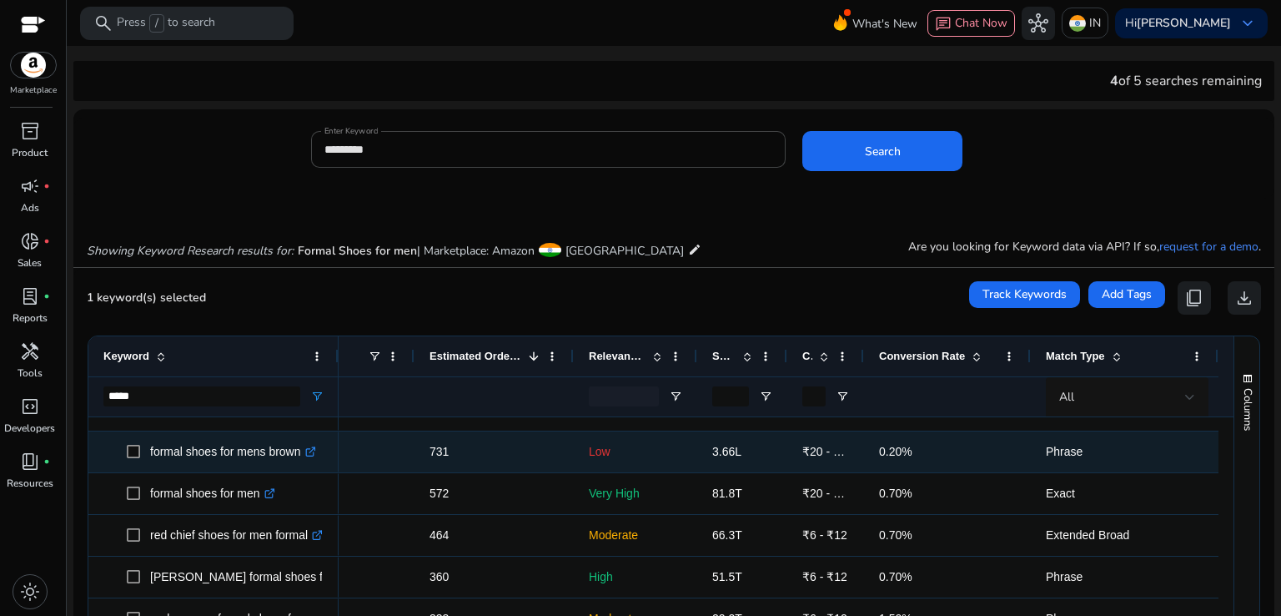
scroll to position [219, 0]
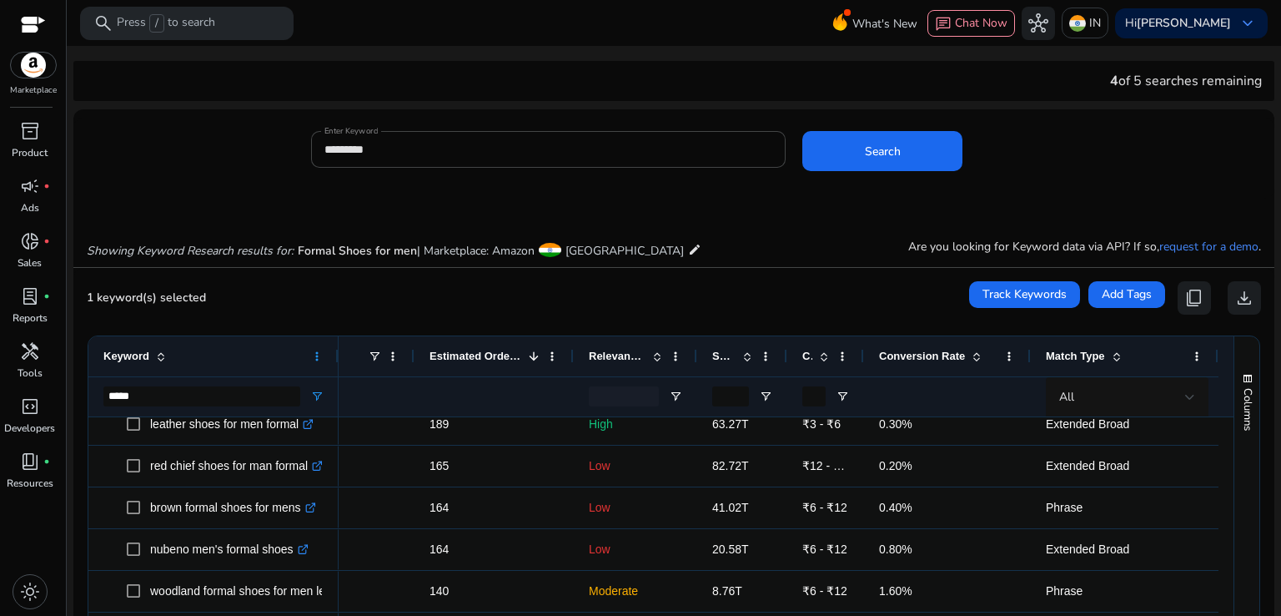
click at [317, 355] on span at bounding box center [316, 356] width 13 height 13
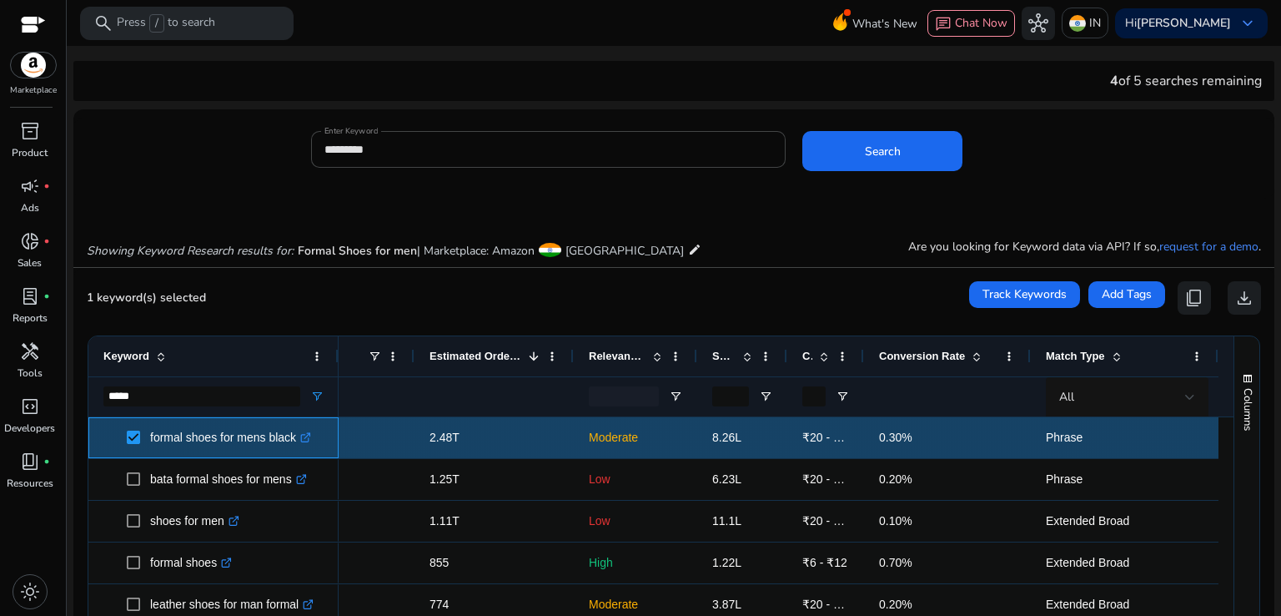
click at [99, 417] on div "formal shoes for mens black .st0{fill:#2c8af8}" at bounding box center [213, 437] width 250 height 41
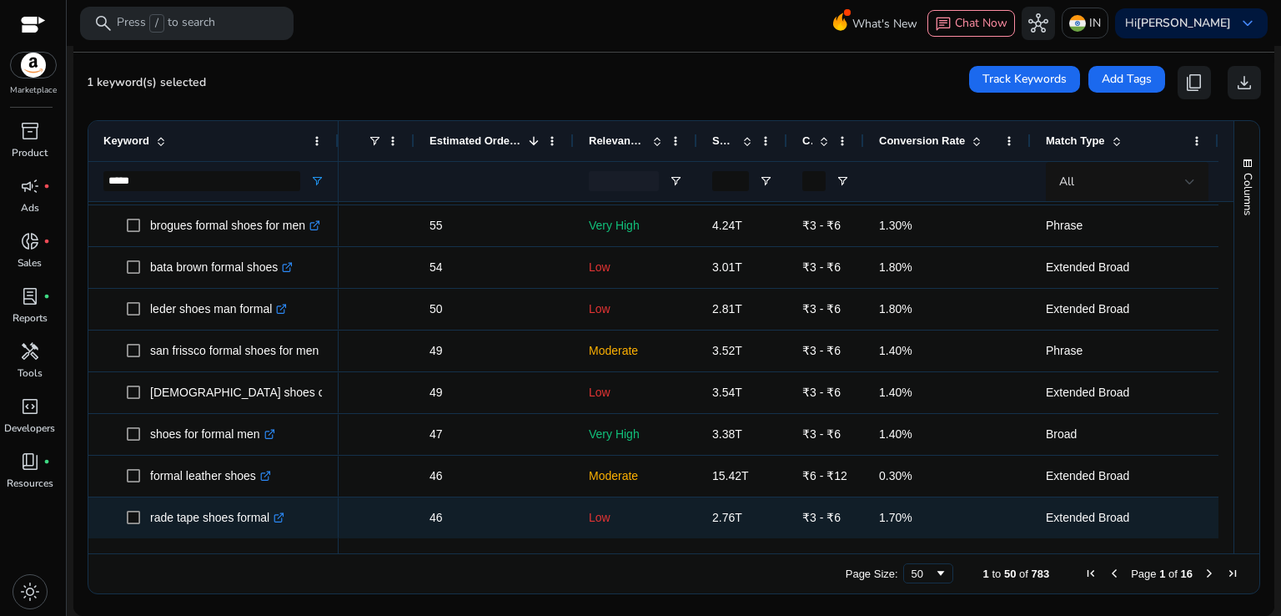
drag, startPoint x: 162, startPoint y: 438, endPoint x: 270, endPoint y: 522, distance: 137.3
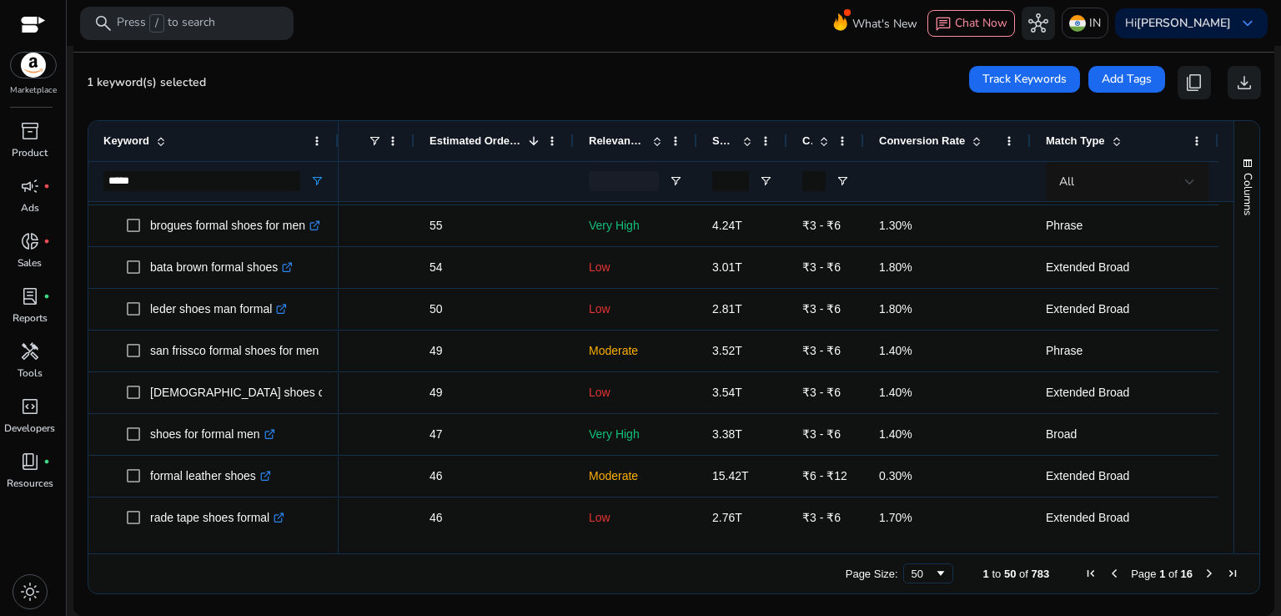
copy div "formal shoes for mens black .st0{fill:#2c8af8} pure leather shoes for men forma…"
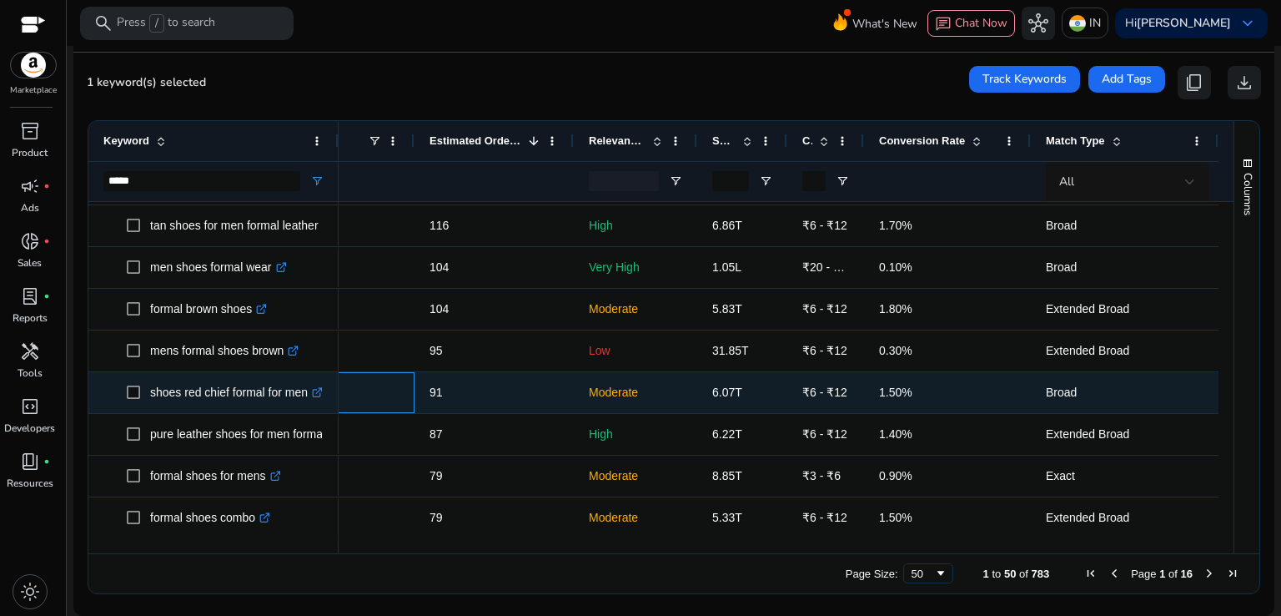
drag, startPoint x: 338, startPoint y: 390, endPoint x: 295, endPoint y: 395, distance: 42.8
click at [295, 395] on div "formal shoes for mens black .st0{fill:#2c8af8} pure leather shoes for men forma…" at bounding box center [653, 370] width 1130 height 336
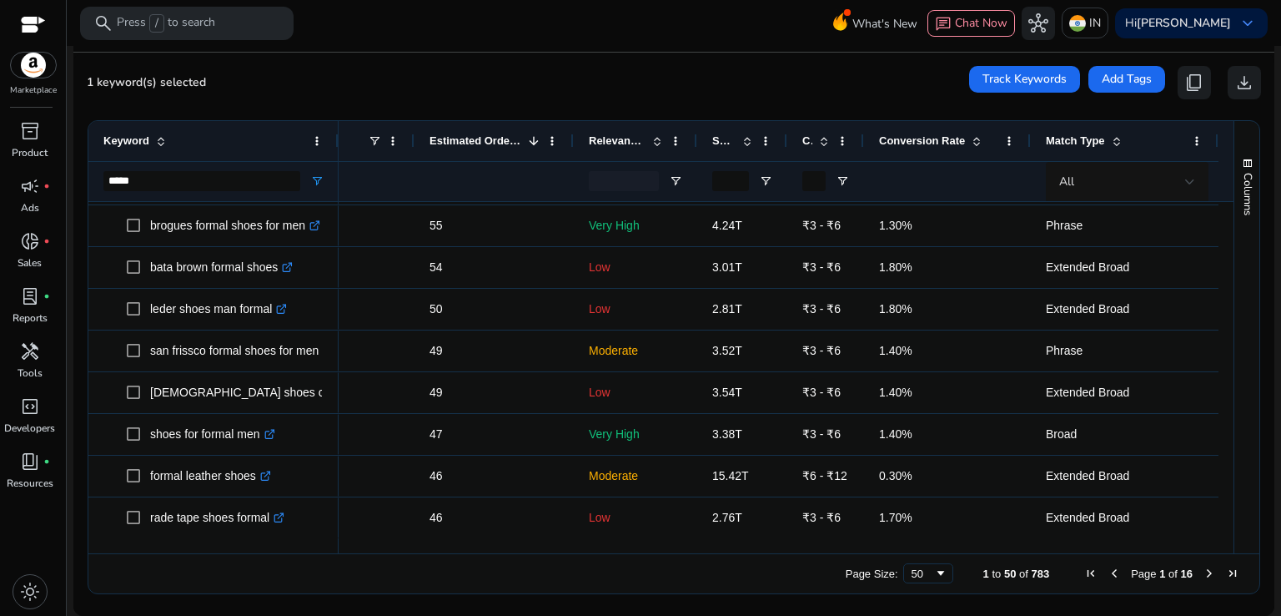
click at [333, 561] on div "Page Size: 50 1 to 50 of 783 Page 1 of 16" at bounding box center [673, 573] width 1171 height 40
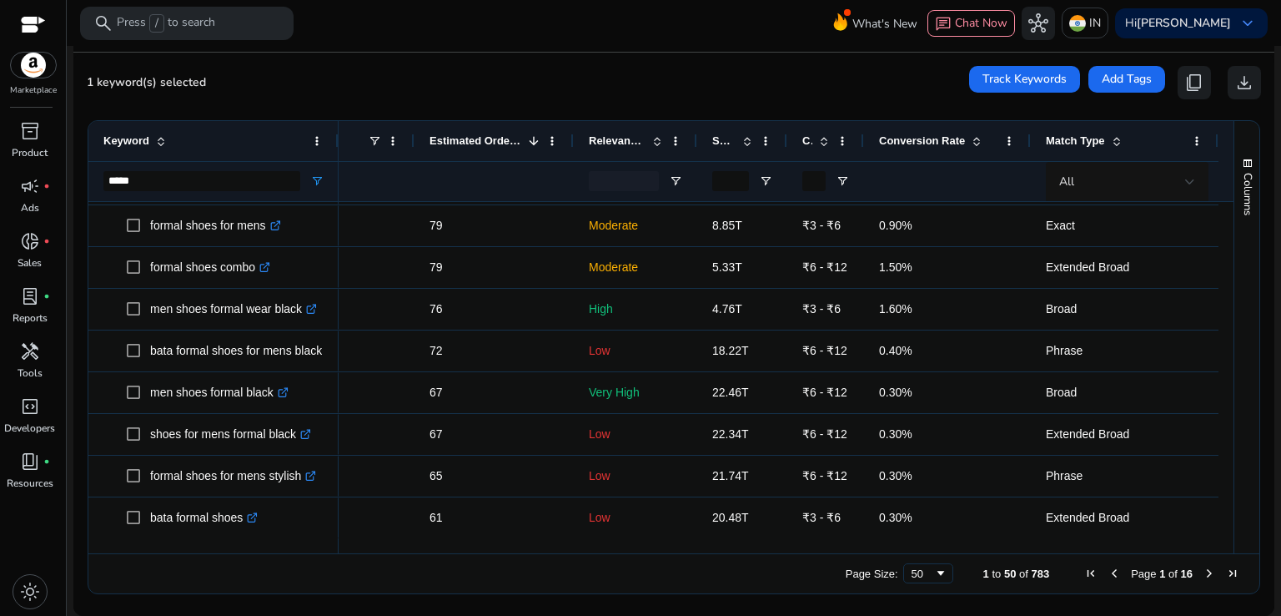
click at [83, 435] on ag-grid-angular "Press SPACE to select this row. Drag here to set row groups Drag here to set co…" at bounding box center [674, 357] width 1200 height 491
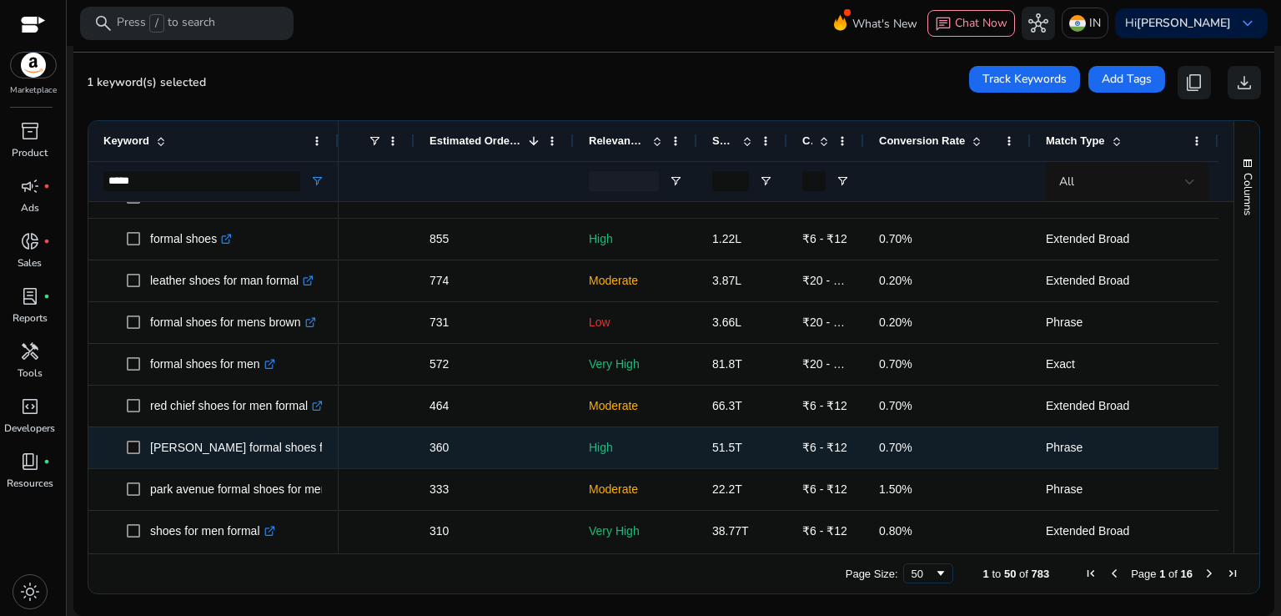
scroll to position [111, 0]
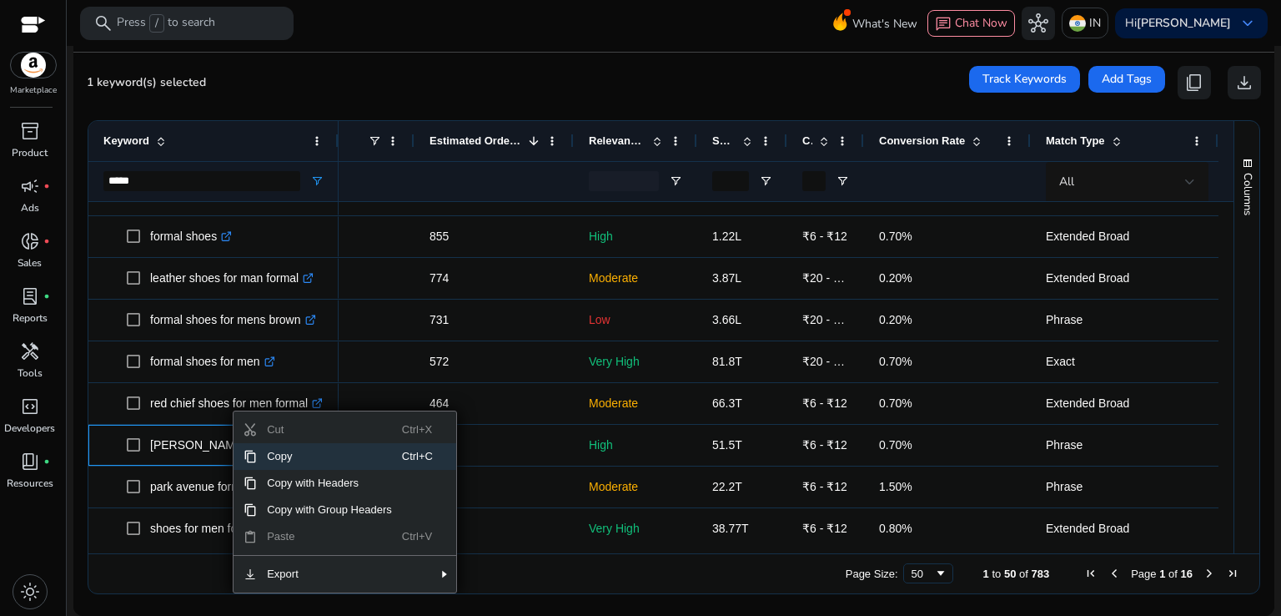
drag, startPoint x: 344, startPoint y: 458, endPoint x: 350, endPoint y: 468, distance: 12.0
click at [344, 458] on span "Copy" at bounding box center [329, 456] width 145 height 27
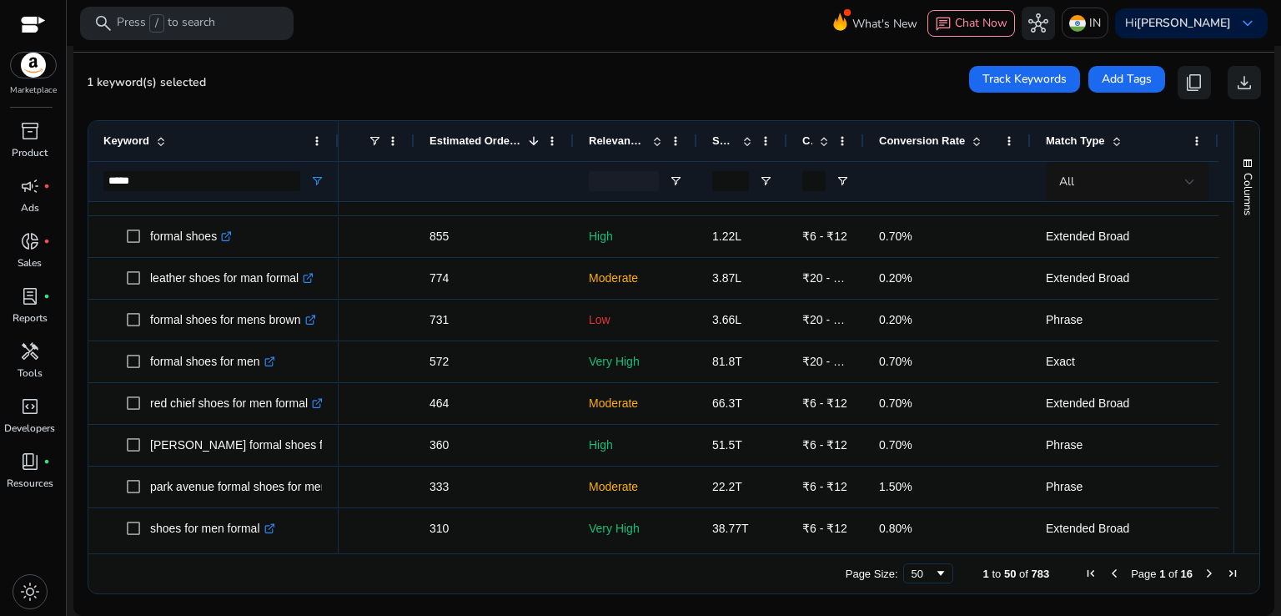
click at [1264, 249] on ag-grid-angular "Press SPACE to select this row. Drag here to set row groups Drag here to set co…" at bounding box center [674, 357] width 1200 height 491
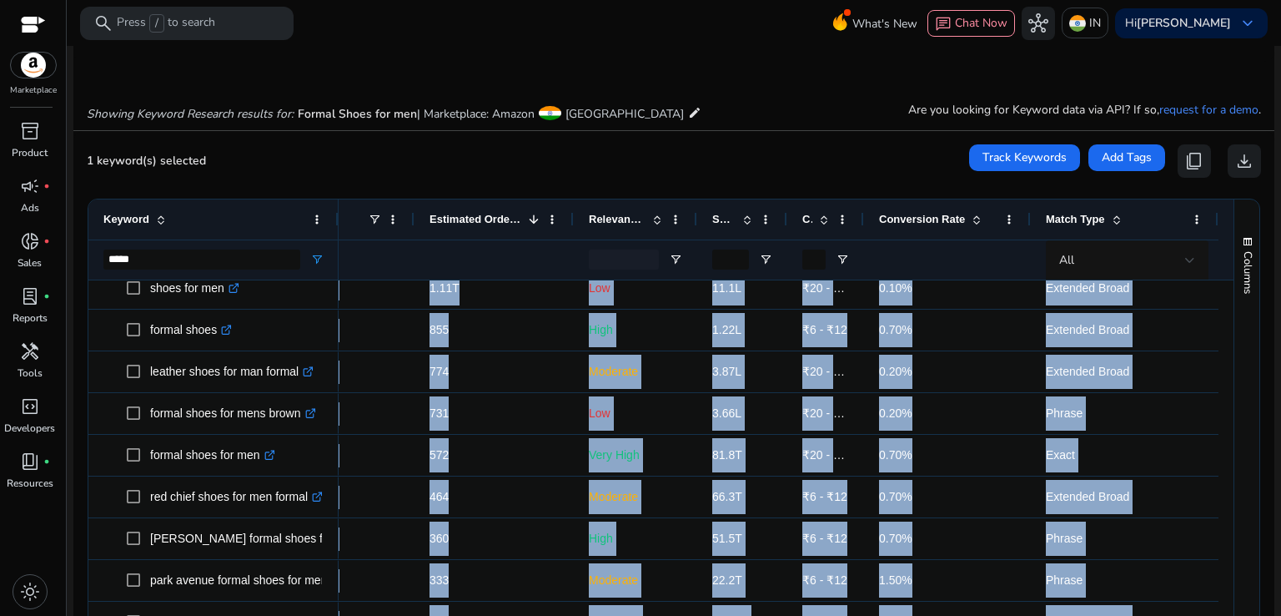
scroll to position [336, 0]
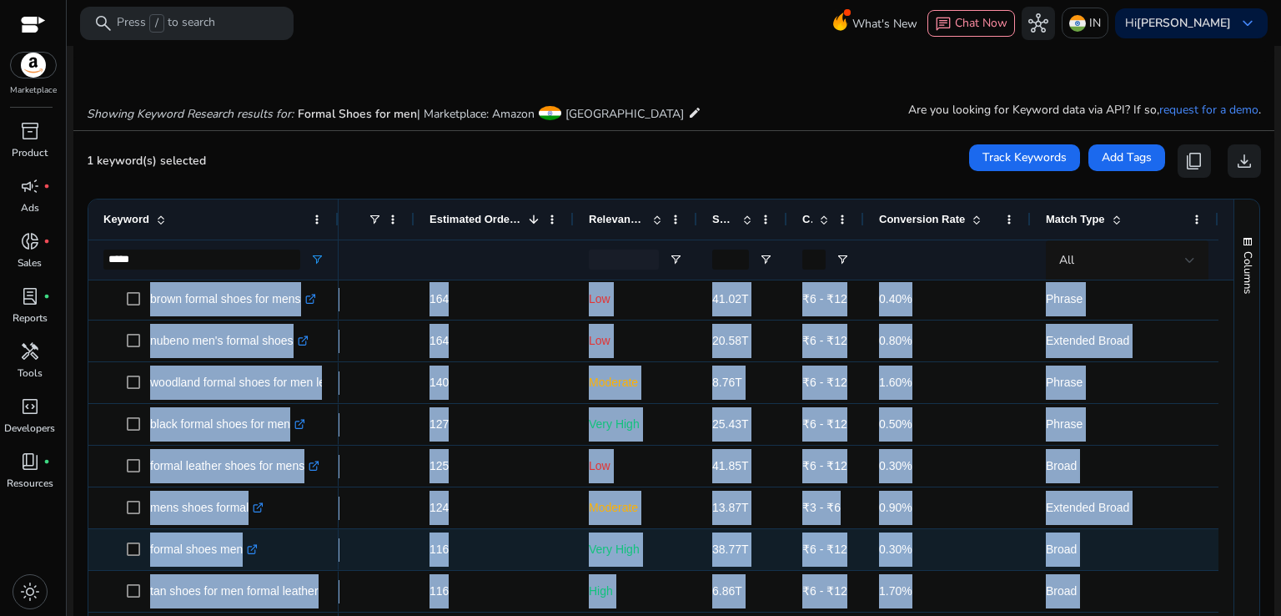
drag, startPoint x: 147, startPoint y: 415, endPoint x: 241, endPoint y: 471, distance: 110.0
click at [241, 496] on div "red chief shoes for man formal .st0{fill:#2c8af8} leather shoes for men formal …" at bounding box center [213, 529] width 250 height 2086
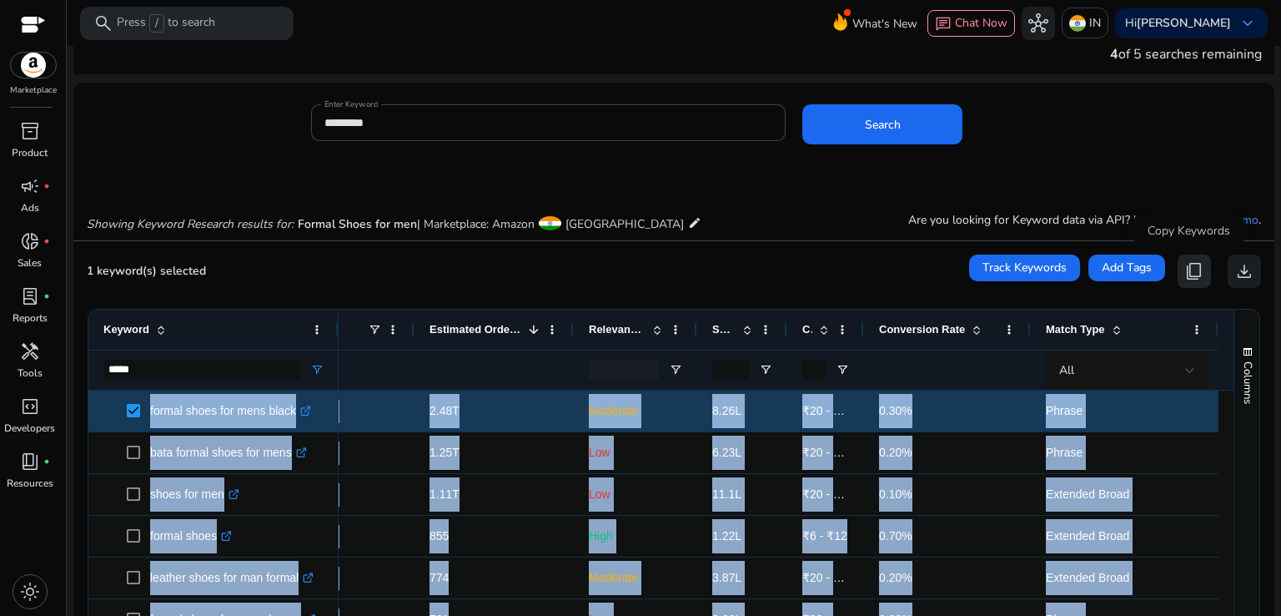
click at [1185, 275] on span "content_copy" at bounding box center [1195, 271] width 20 height 20
copy div "formal shoes for mens black .st0{fill:#2c8af8} brown formal shoes for mens .st0…"
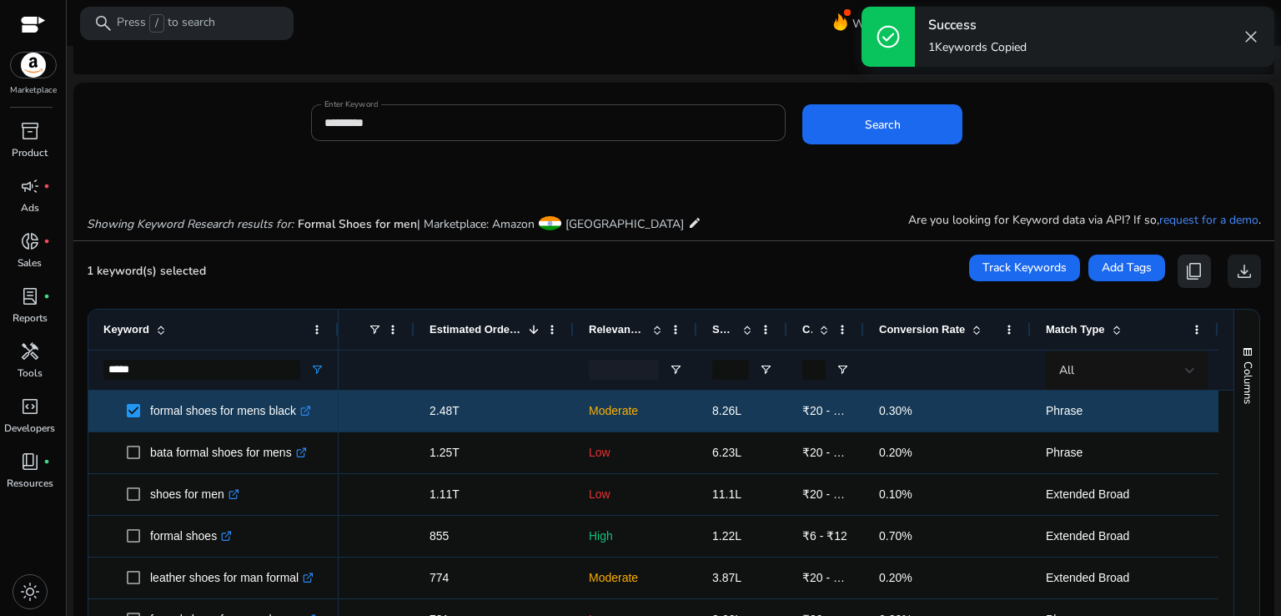
click at [1178, 270] on button "content_copy" at bounding box center [1194, 270] width 33 height 33
click at [320, 332] on span at bounding box center [316, 329] width 13 height 13
click at [317, 330] on span at bounding box center [316, 329] width 13 height 13
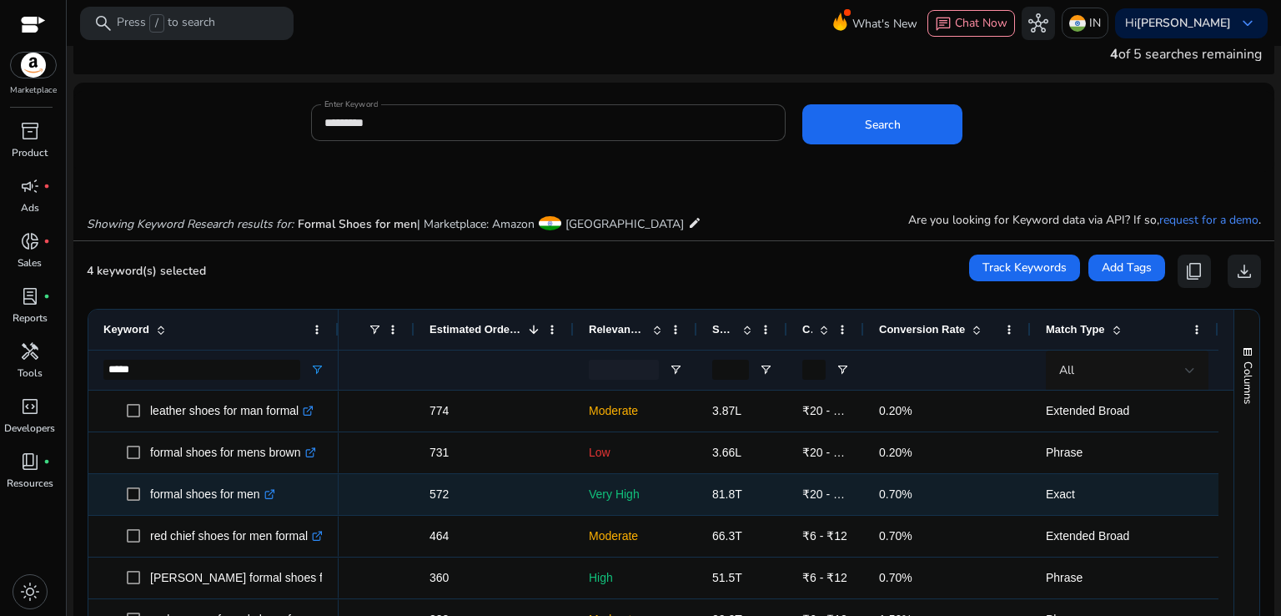
click at [207, 496] on p "formal shoes for men .st0{fill:#2c8af8}" at bounding box center [212, 494] width 125 height 34
click at [127, 501] on span at bounding box center [138, 494] width 23 height 34
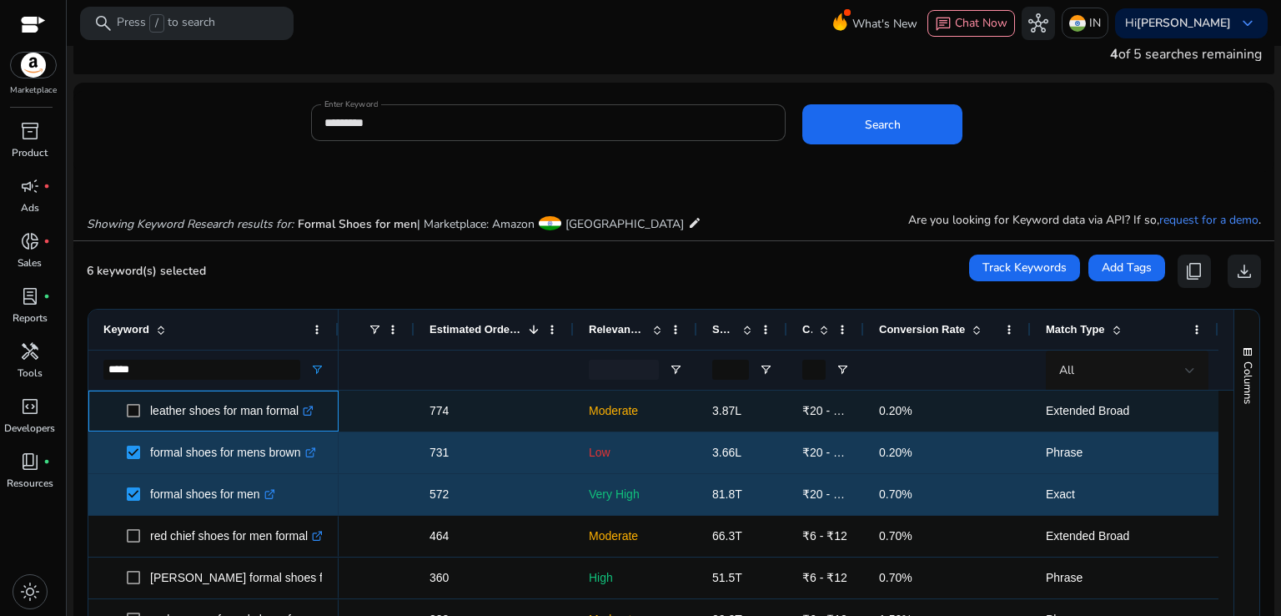
click at [133, 418] on span at bounding box center [138, 411] width 23 height 34
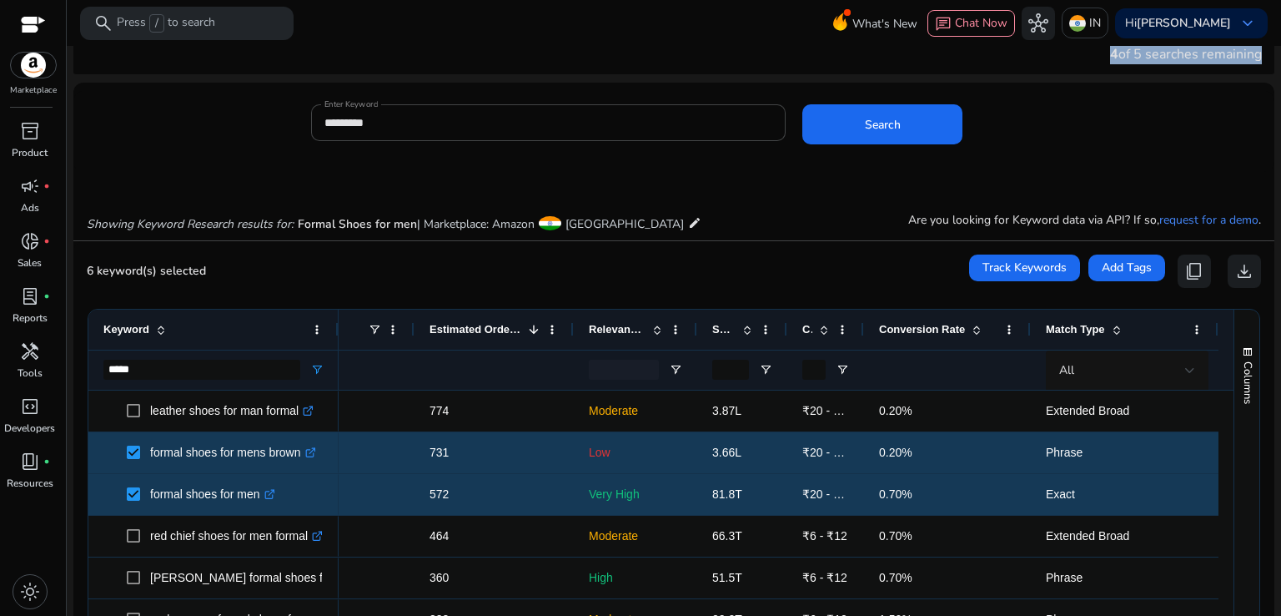
drag, startPoint x: 1105, startPoint y: 53, endPoint x: 1246, endPoint y: 54, distance: 141.8
click at [1246, 54] on div "4 of 5 searches remaining" at bounding box center [1186, 54] width 152 height 20
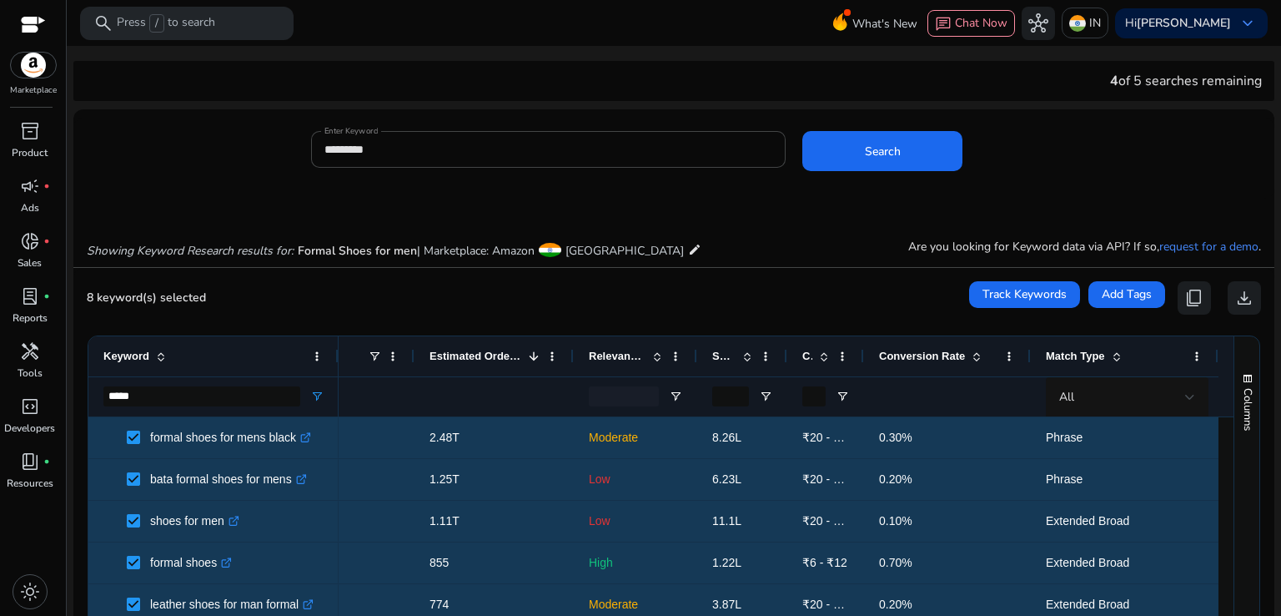
click at [300, 308] on div "8 keyword(s) selected Track Keywords Add Tags content_copy download" at bounding box center [674, 297] width 1175 height 33
click at [350, 398] on div "filter_alt" at bounding box center [344, 396] width 112 height 39
click at [669, 401] on span "Open Filter Menu" at bounding box center [675, 396] width 13 height 13
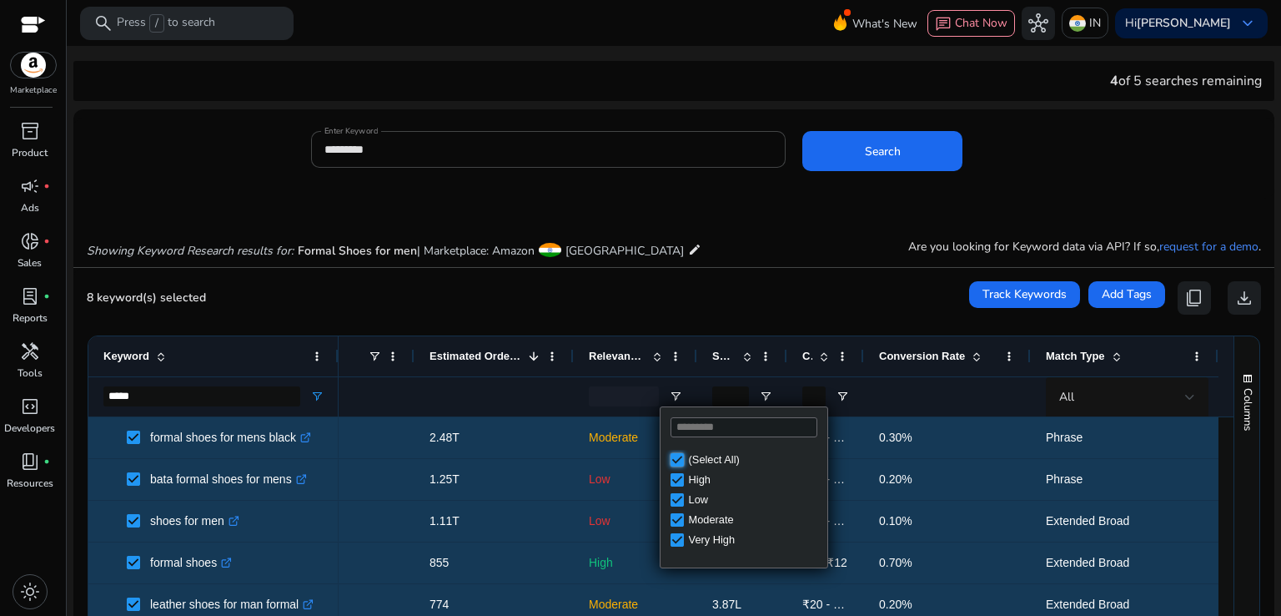
type input "***"
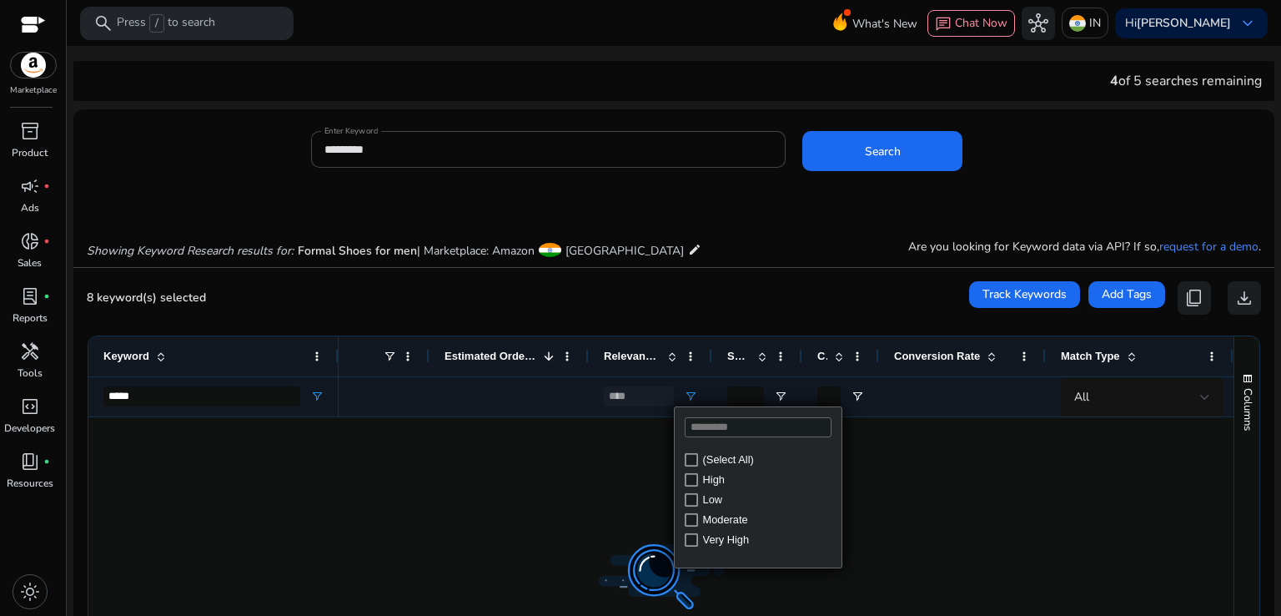
click at [674, 465] on div "Loading... No matches. (Select All) High Low Moderate Very High" at bounding box center [758, 487] width 169 height 162
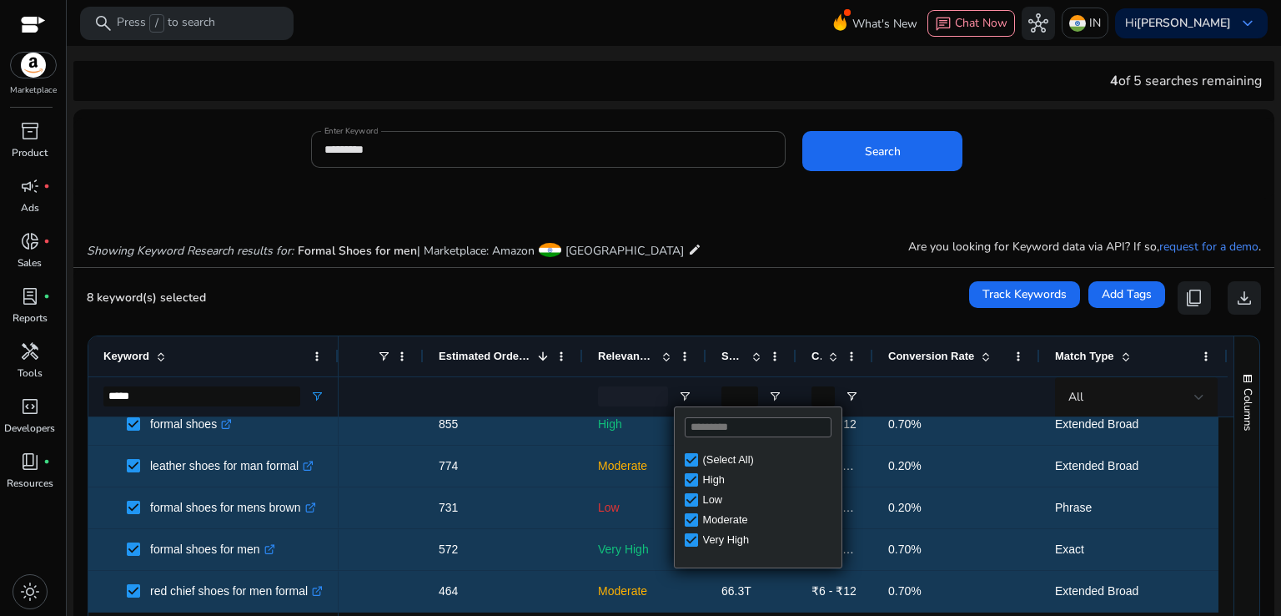
click at [1235, 483] on div "Columns" at bounding box center [1247, 552] width 25 height 432
click at [1226, 516] on div "Keyword ***** Tags Match Type 1" at bounding box center [673, 552] width 1171 height 432
click at [1235, 510] on div "Columns" at bounding box center [1247, 552] width 25 height 432
click at [1235, 495] on div "Columns" at bounding box center [1247, 552] width 25 height 432
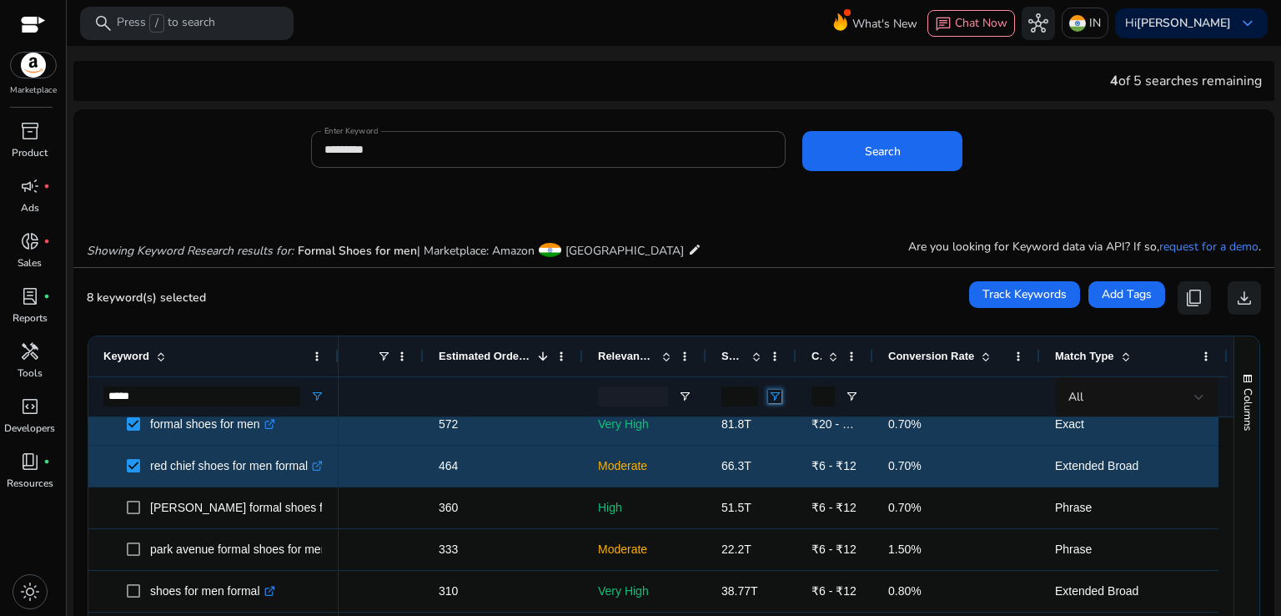
click at [778, 398] on span "Open Filter Menu" at bounding box center [774, 396] width 13 height 13
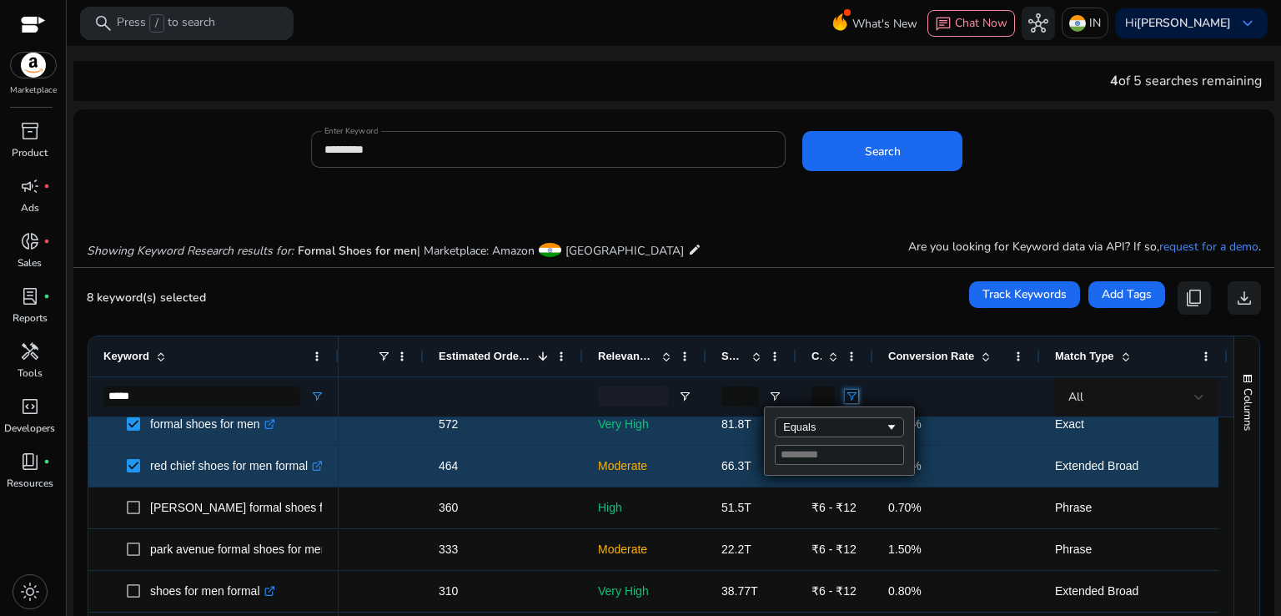
click at [854, 401] on span "Open Filter Menu" at bounding box center [851, 396] width 13 height 13
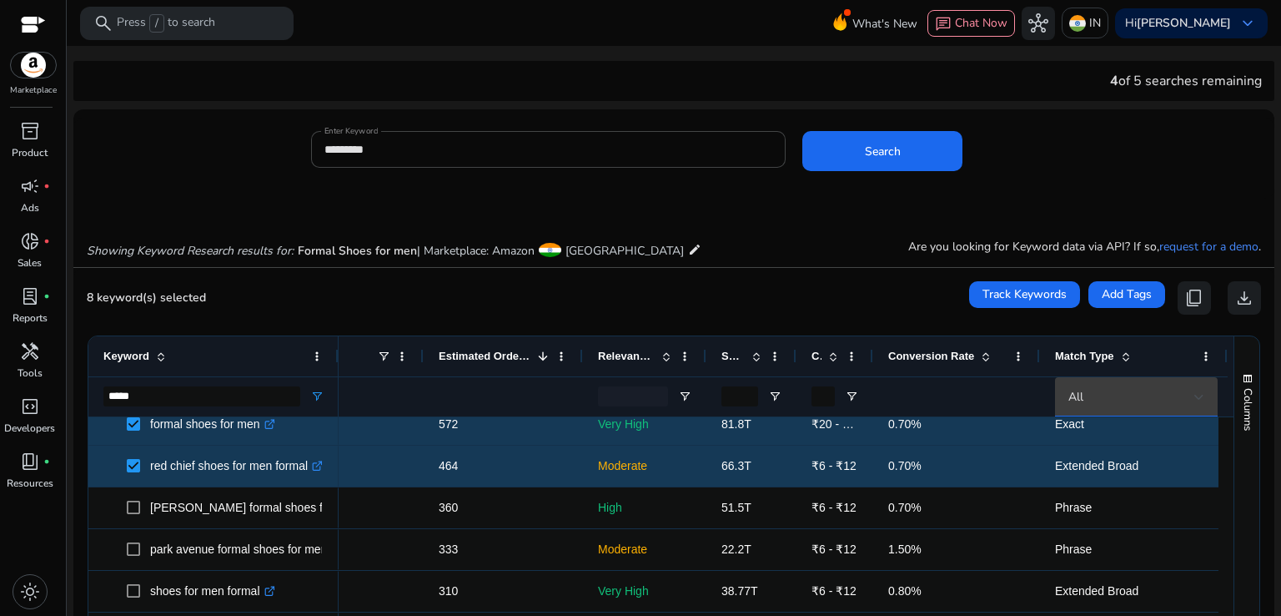
click at [1091, 389] on div "All" at bounding box center [1132, 397] width 126 height 18
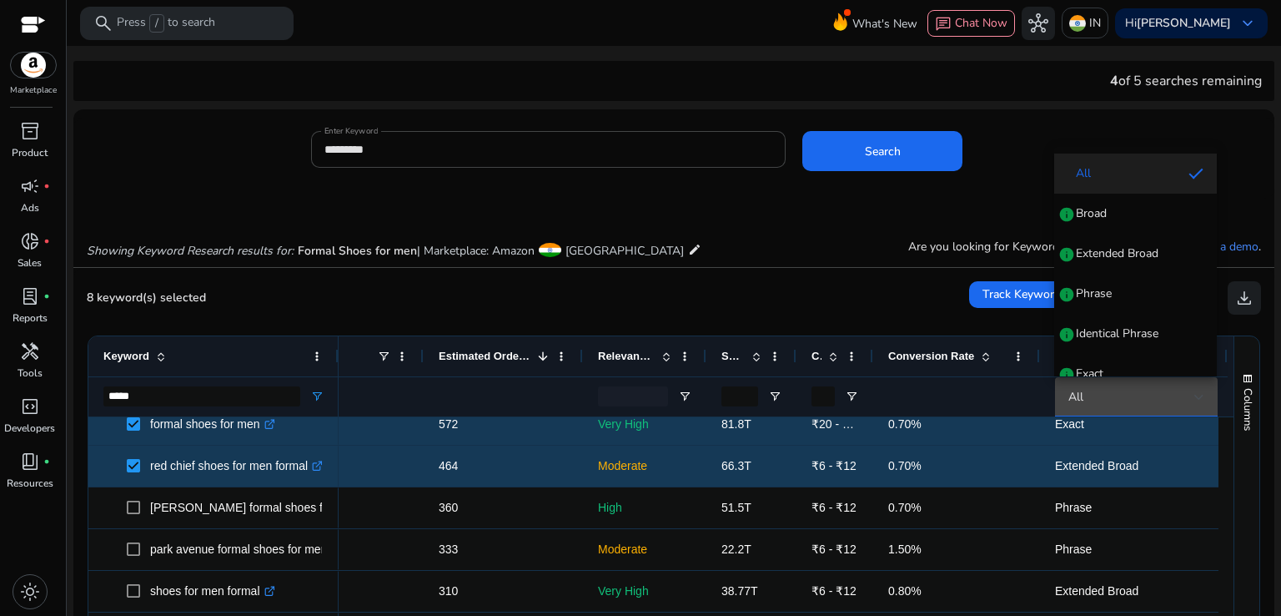
click at [1038, 401] on div at bounding box center [640, 308] width 1281 height 616
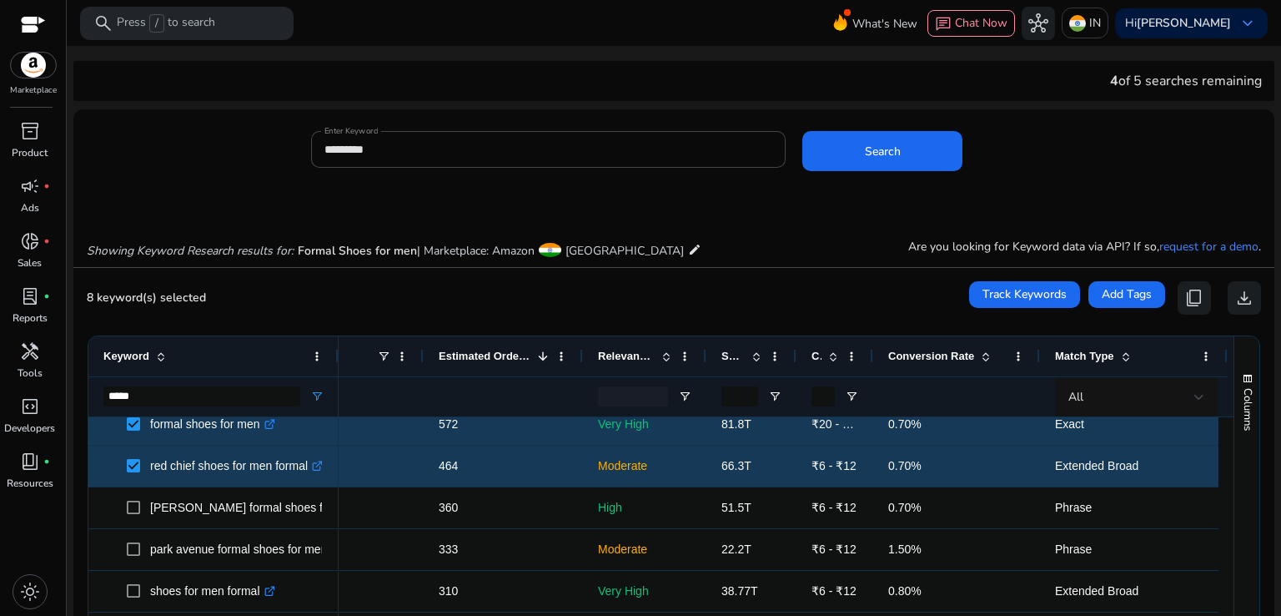
click at [147, 301] on span "8 keyword(s) selected" at bounding box center [146, 297] width 119 height 16
click at [82, 298] on mat-card "8 keyword(s) selected Track Keywords Add Tags content_copy download 1 to 50 of …" at bounding box center [673, 549] width 1201 height 563
click at [194, 285] on div "8 keyword(s) selected Track Keywords Add Tags content_copy download" at bounding box center [674, 297] width 1175 height 33
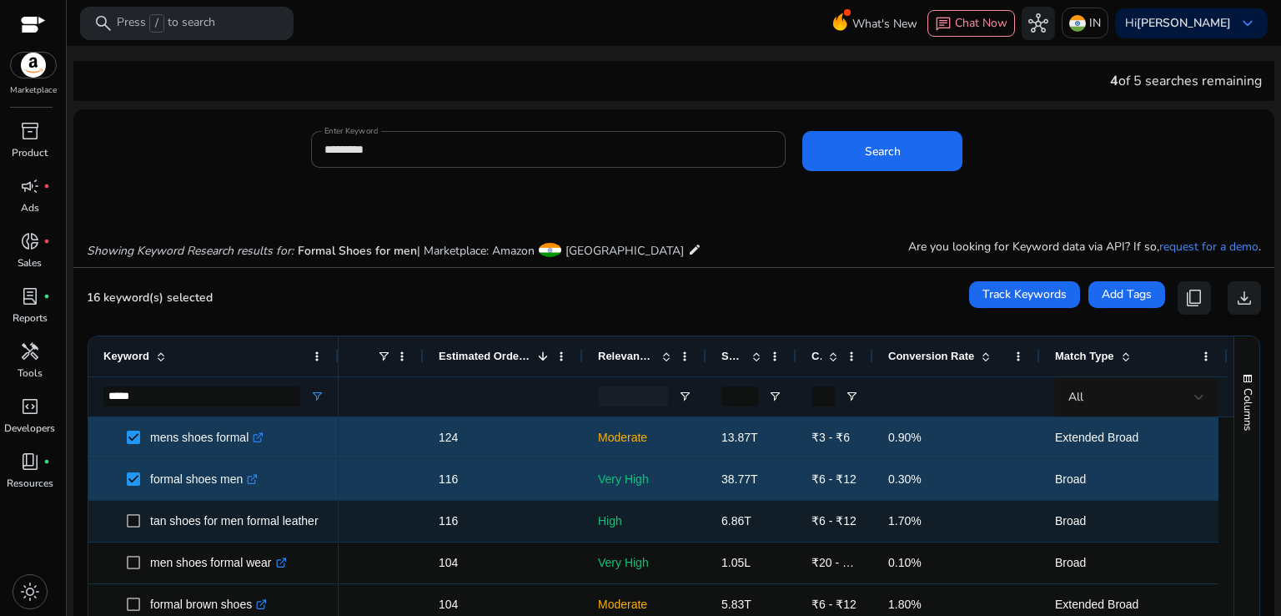
click at [122, 509] on span "tan shoes for men formal leather .st0{fill:#2c8af8}" at bounding box center [213, 521] width 220 height 34
click at [133, 528] on span at bounding box center [138, 521] width 23 height 34
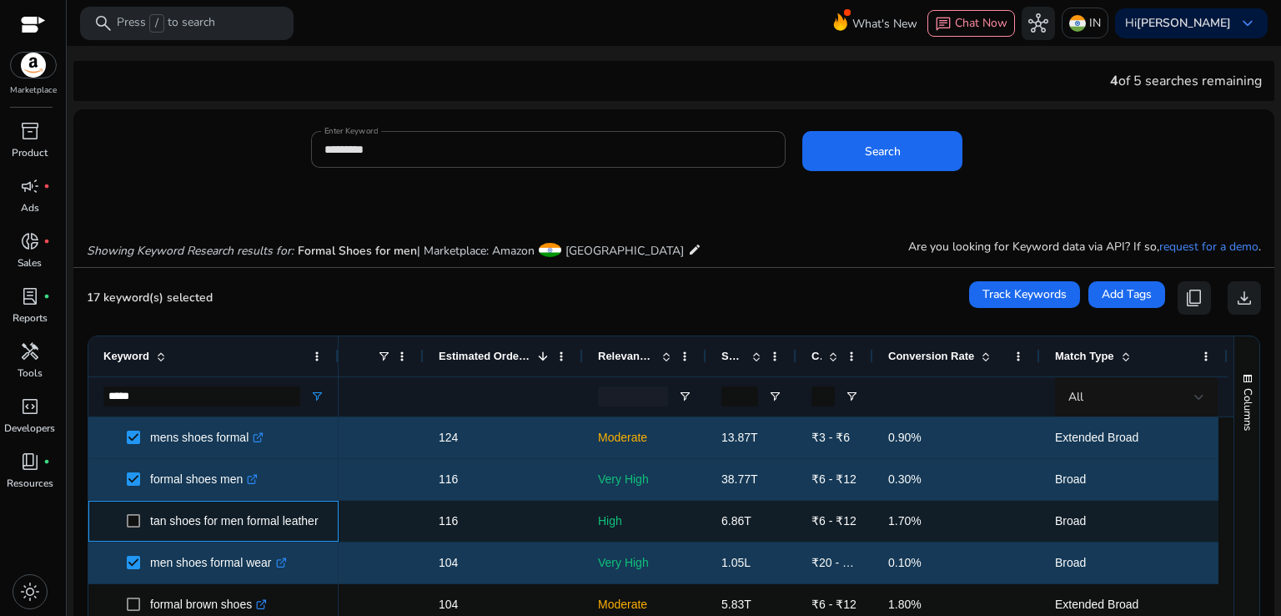
click at [136, 529] on span at bounding box center [138, 521] width 23 height 34
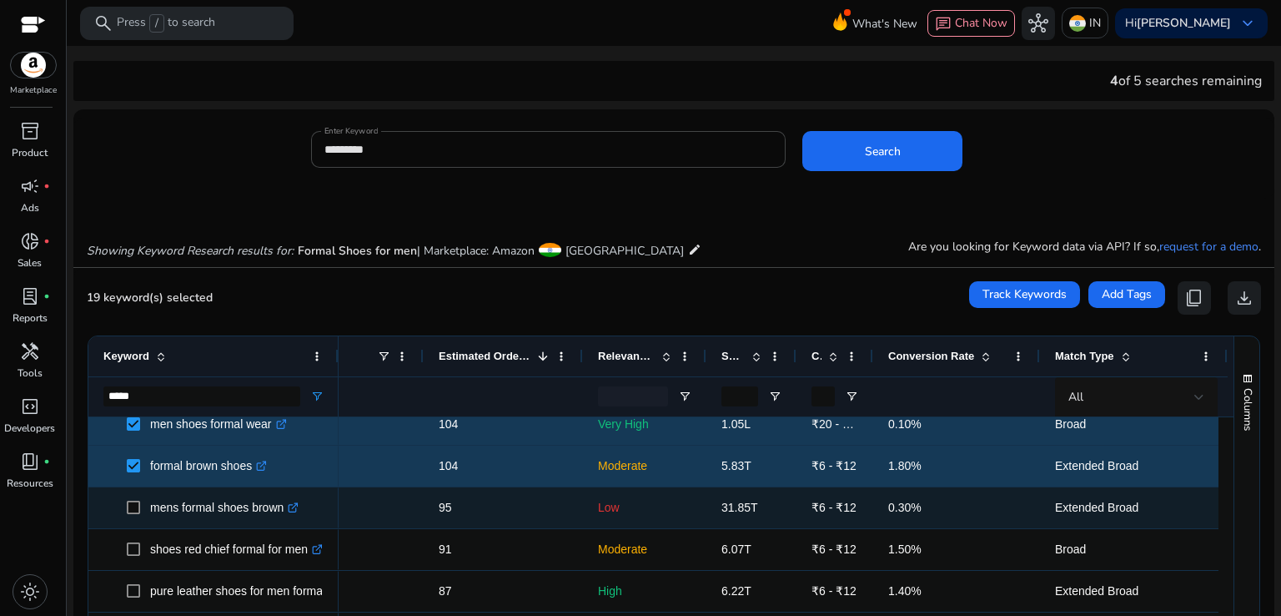
click at [125, 509] on span "mens formal shoes brown .st0{fill:#2c8af8}" at bounding box center [213, 508] width 220 height 34
click at [130, 513] on span at bounding box center [138, 508] width 23 height 34
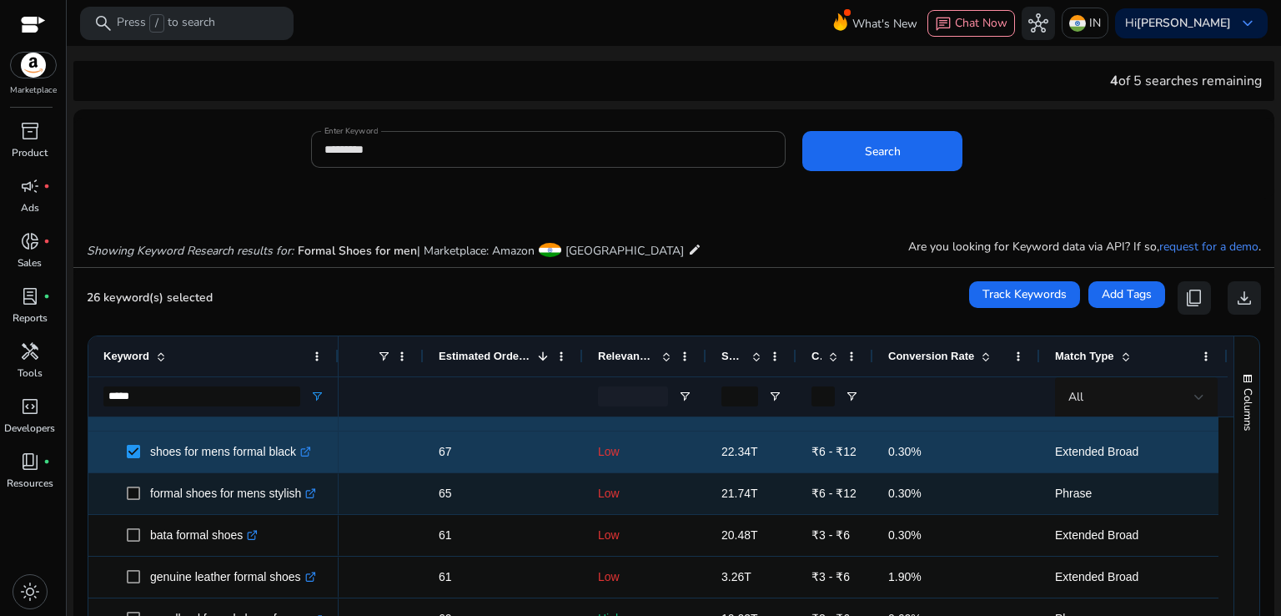
drag, startPoint x: 134, startPoint y: 502, endPoint x: 133, endPoint y: 511, distance: 8.5
click at [133, 502] on span at bounding box center [138, 493] width 23 height 34
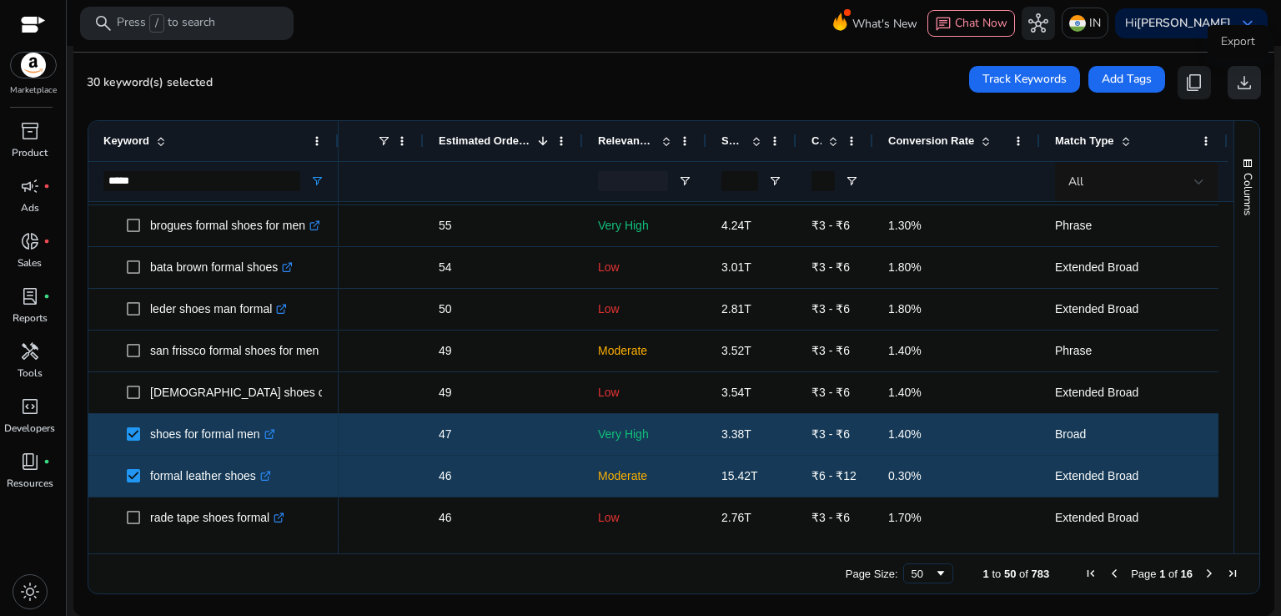
click at [1235, 77] on span "download" at bounding box center [1245, 83] width 20 height 20
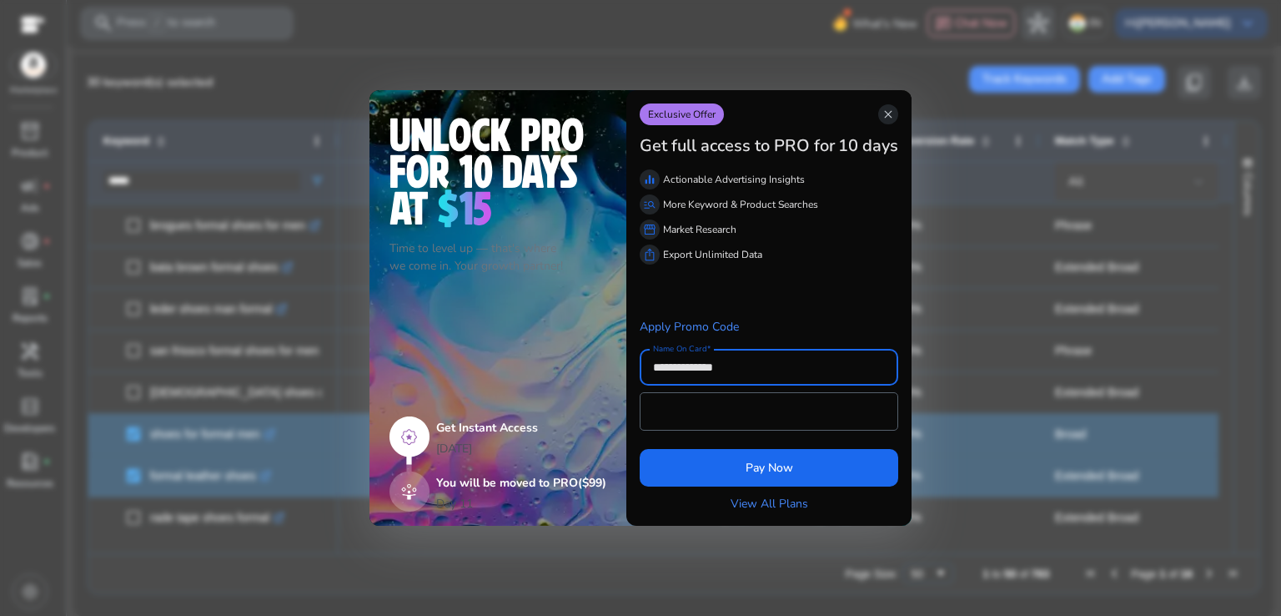
click at [888, 118] on span "close" at bounding box center [888, 114] width 13 height 13
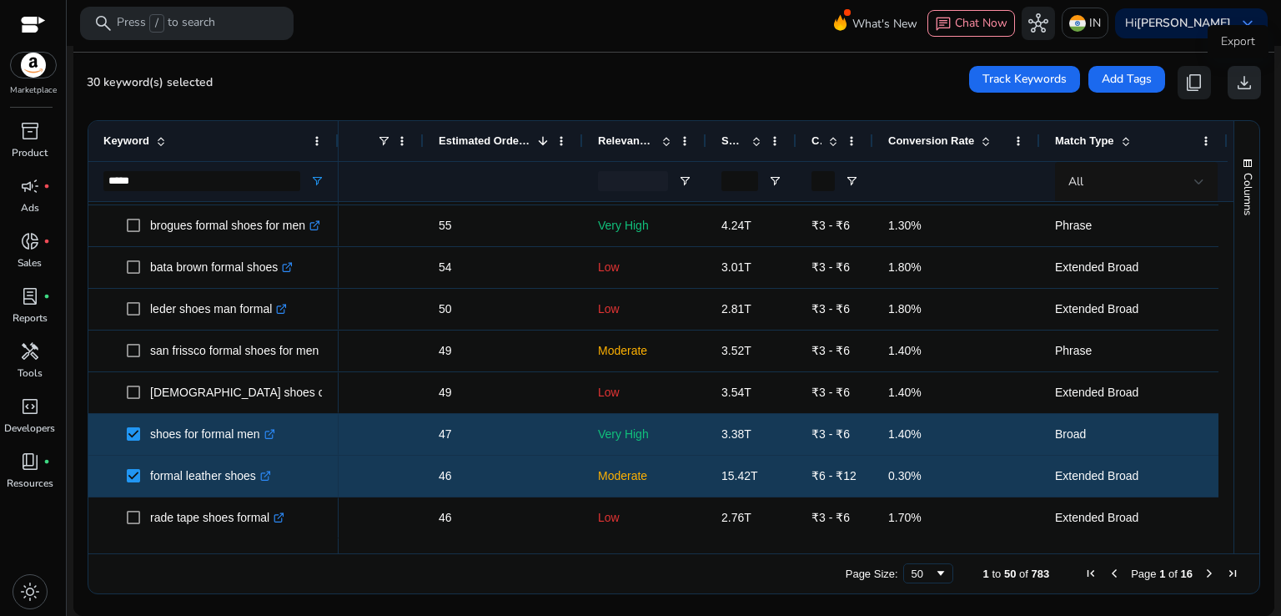
click at [1236, 77] on span "download" at bounding box center [1245, 83] width 20 height 20
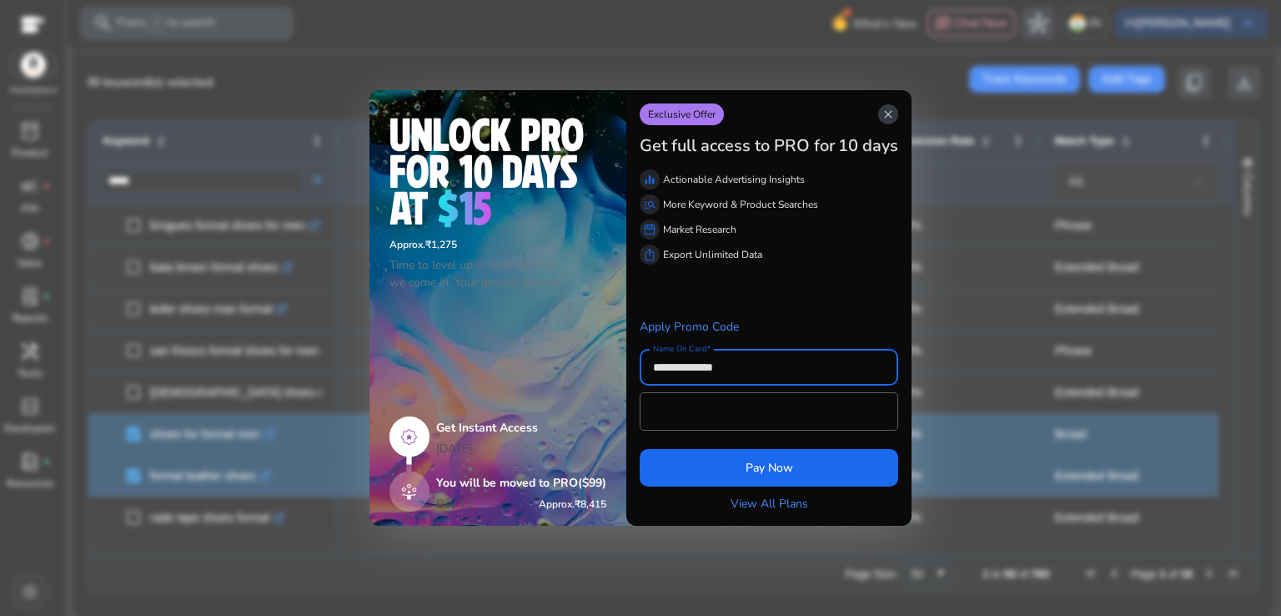
click at [881, 114] on app-icon "close" at bounding box center [888, 114] width 20 height 20
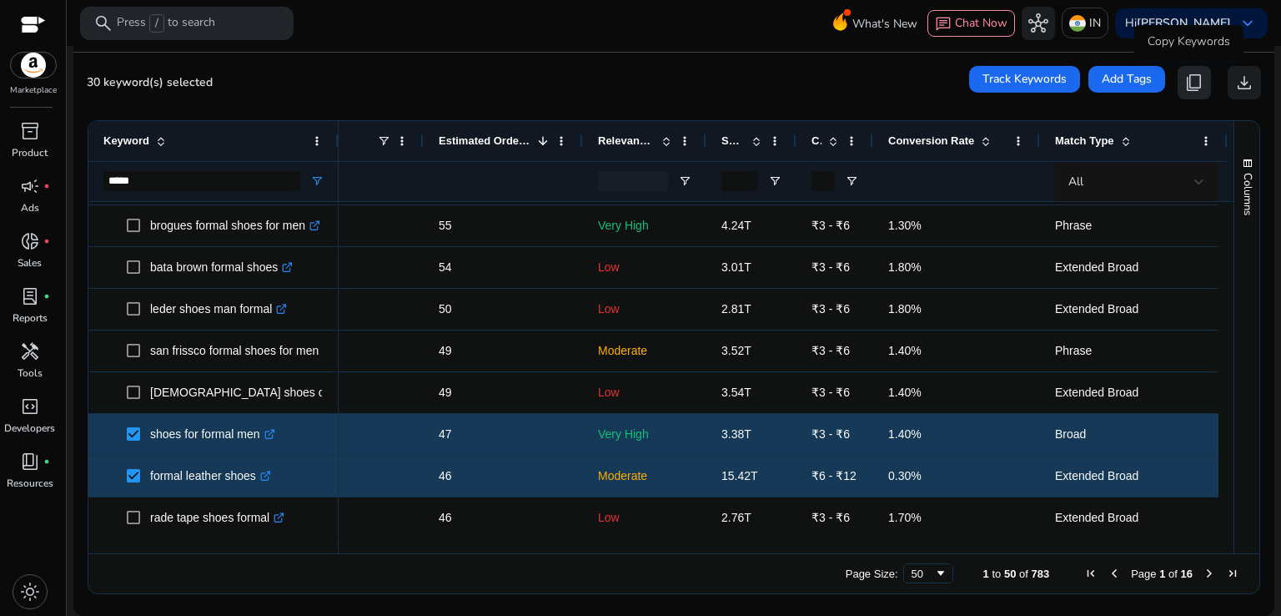
click at [1187, 78] on span "content_copy" at bounding box center [1195, 83] width 20 height 20
